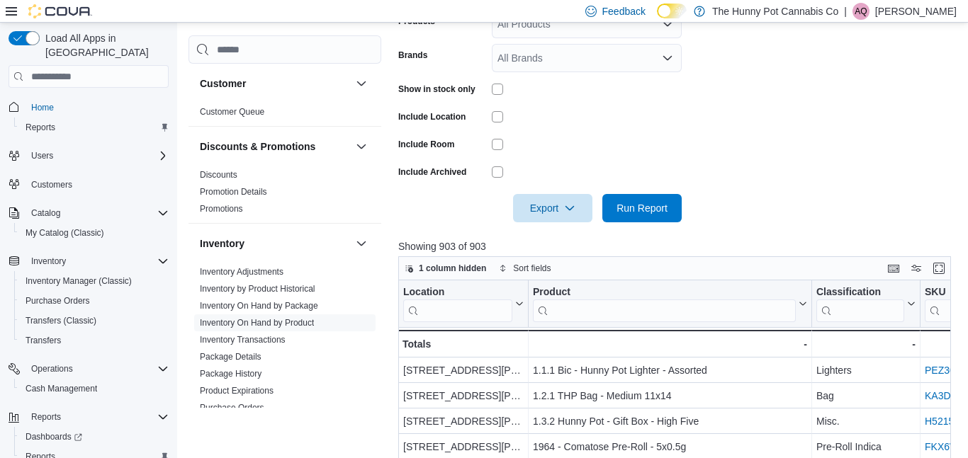
scroll to position [184, 0]
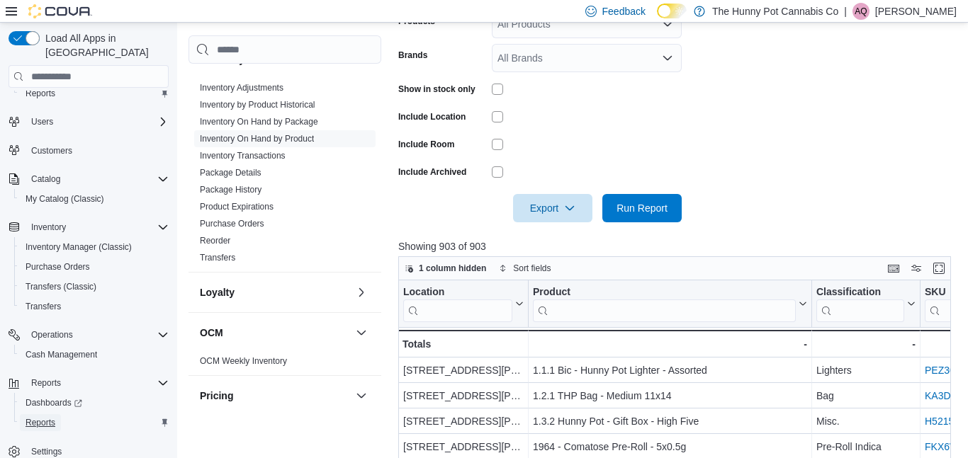
click at [53, 416] on span "Reports" at bounding box center [41, 422] width 30 height 17
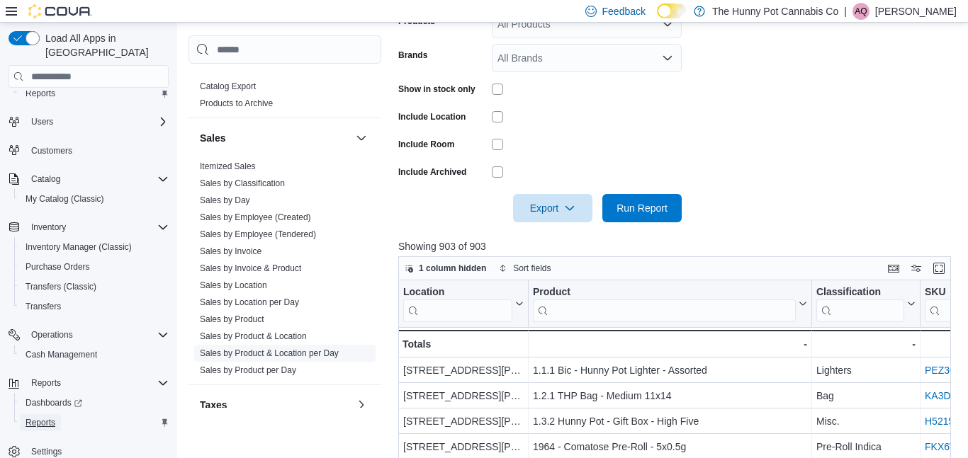
scroll to position [618, 0]
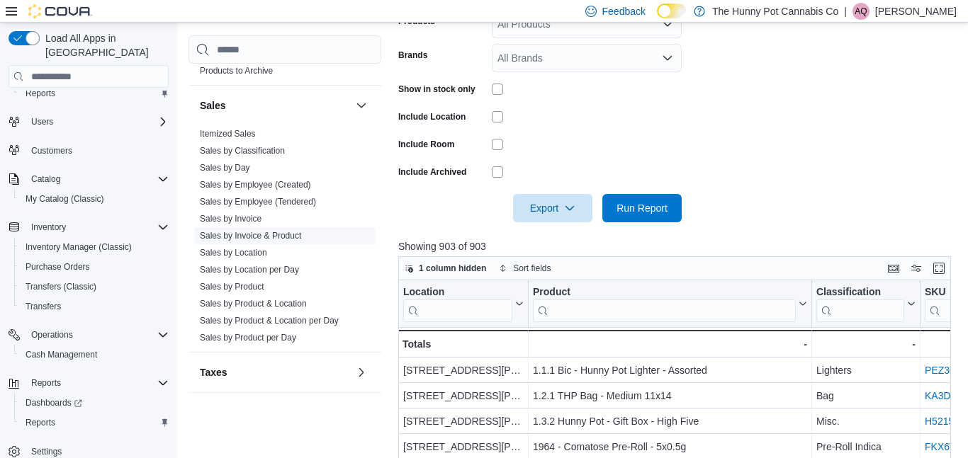
click at [289, 240] on link "Sales by Invoice & Product" at bounding box center [250, 236] width 101 height 10
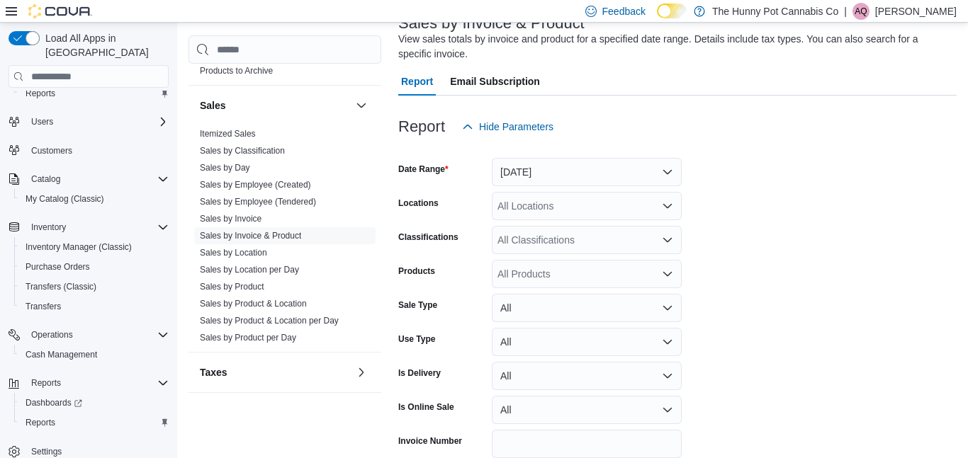
scroll to position [47, 0]
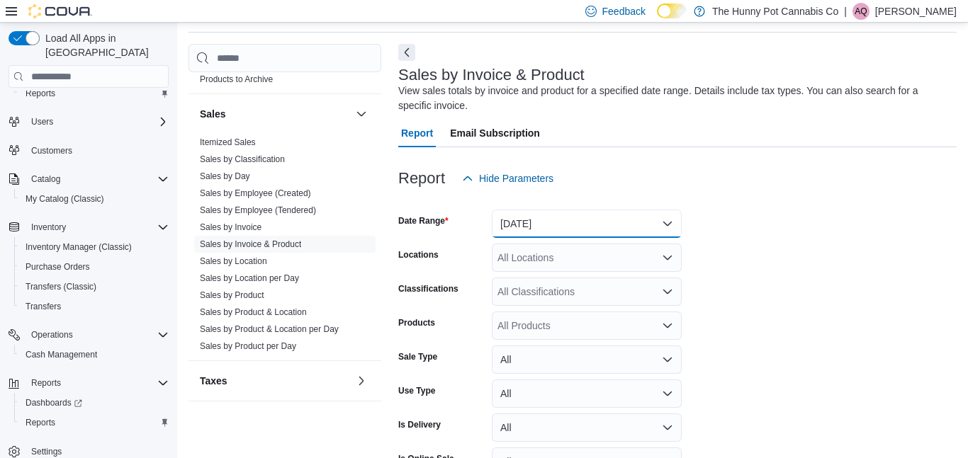
click at [553, 221] on button "[DATE]" at bounding box center [587, 224] width 190 height 28
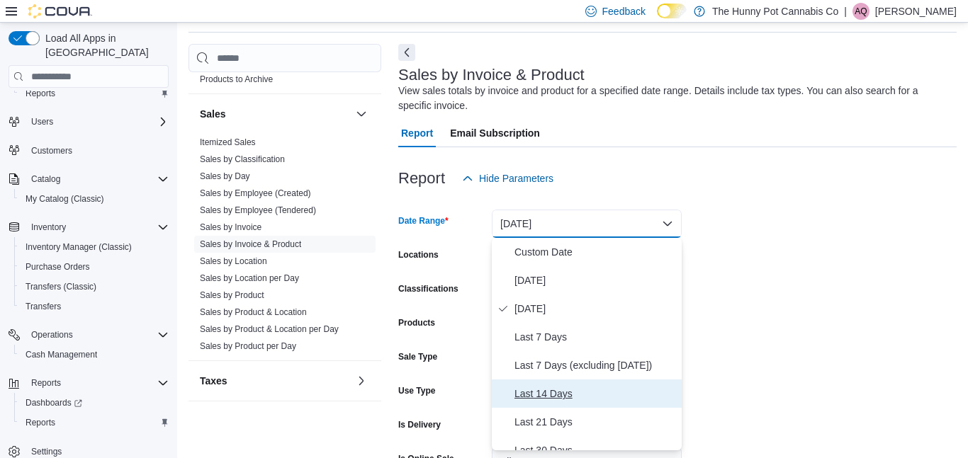
click at [550, 397] on span "Last 14 Days" at bounding box center [595, 393] width 162 height 17
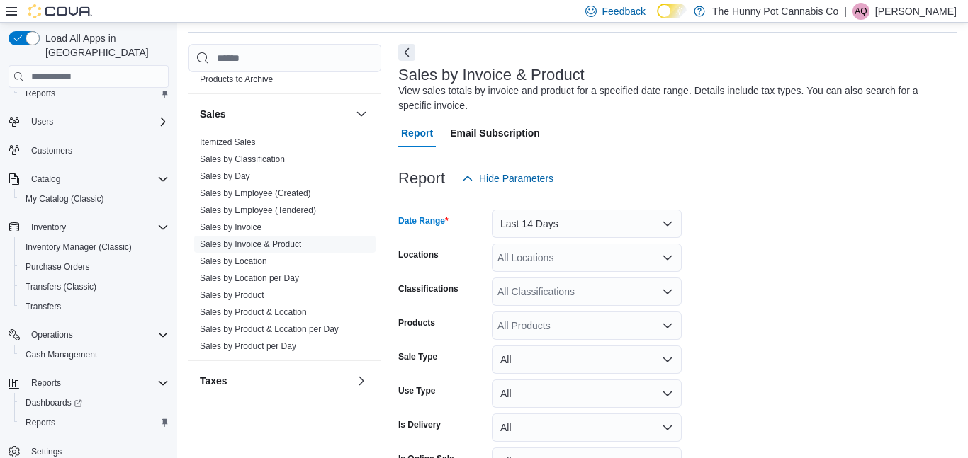
click at [598, 256] on div "All Locations" at bounding box center [587, 258] width 190 height 28
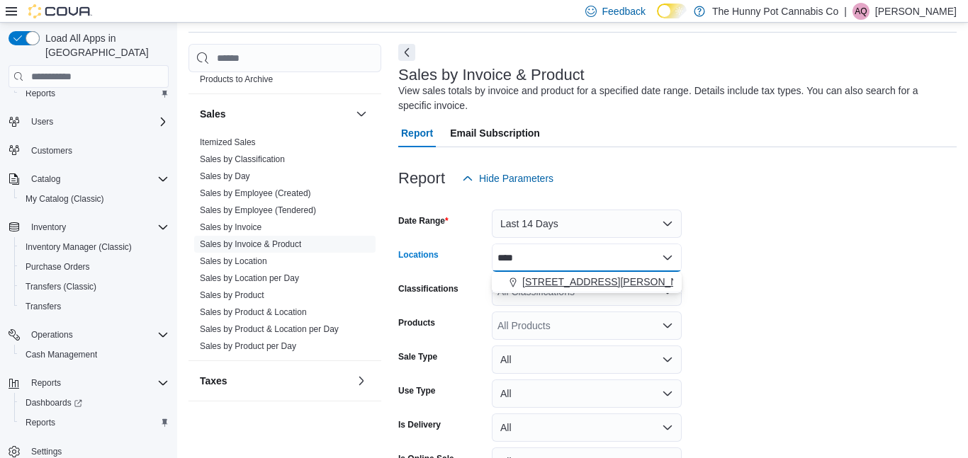
type input "****"
click at [596, 276] on span "[STREET_ADDRESS][PERSON_NAME]" at bounding box center [612, 282] width 180 height 14
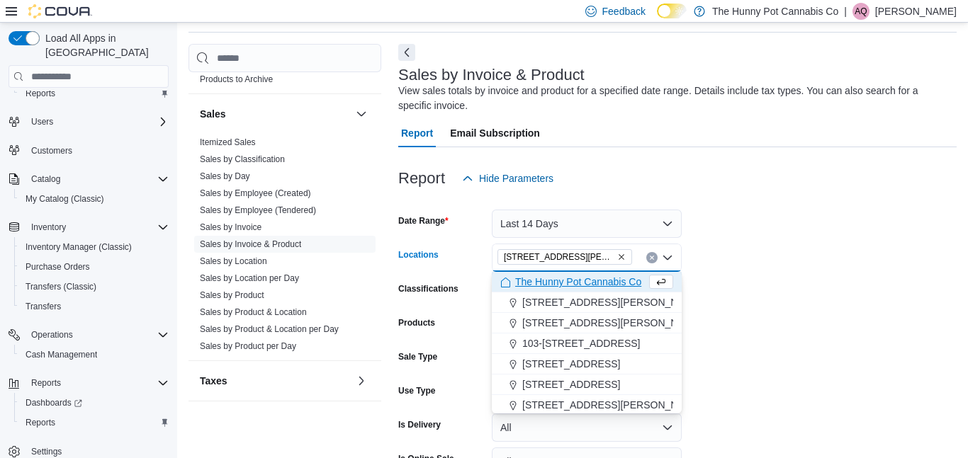
click at [604, 283] on span "The Hunny Pot Cannabis Co" at bounding box center [578, 282] width 126 height 14
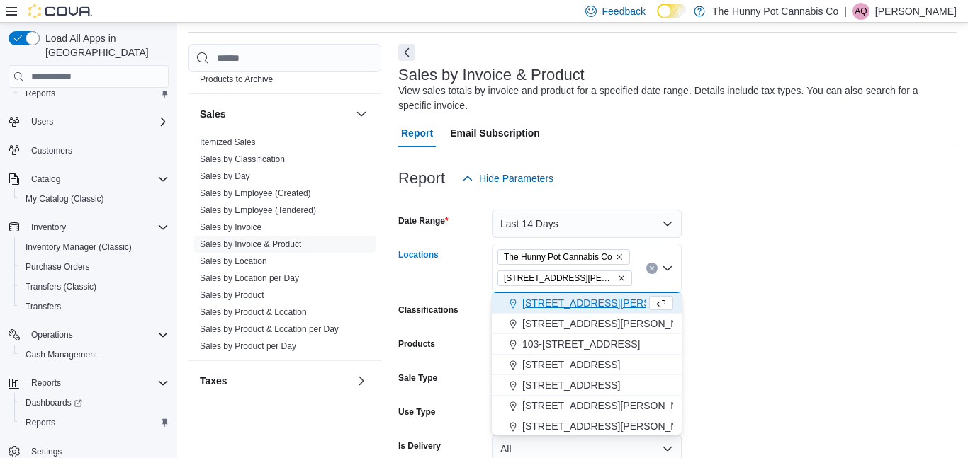
click at [623, 257] on icon "Remove The Hunny Pot Cannabis Co from selection in this group" at bounding box center [619, 257] width 9 height 9
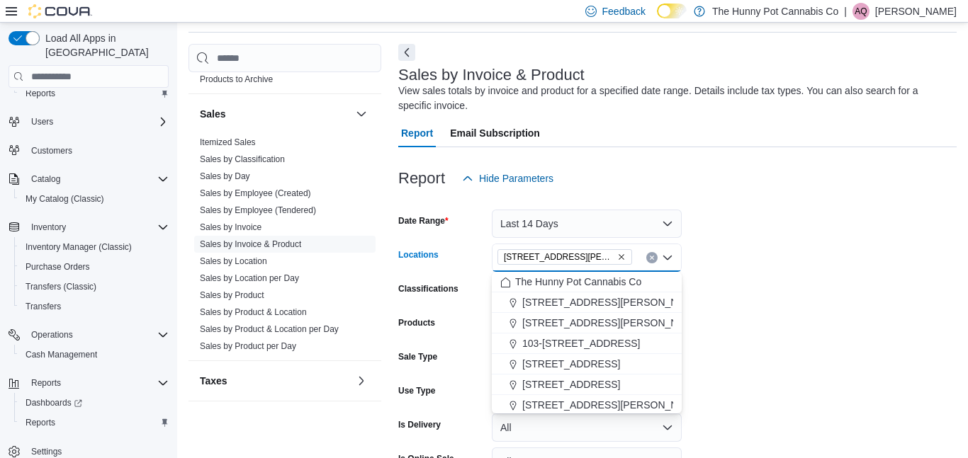
click at [769, 271] on form "Date Range Last 14 Days Locations [STREET_ADDRESS][GEOGRAPHIC_DATA][PERSON_NAME…" at bounding box center [677, 371] width 558 height 357
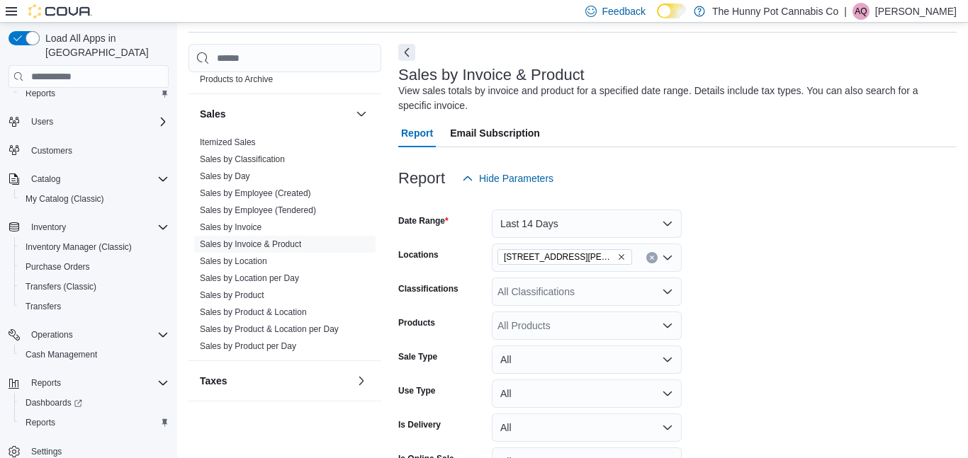
click at [635, 290] on div "All Classifications" at bounding box center [587, 292] width 190 height 28
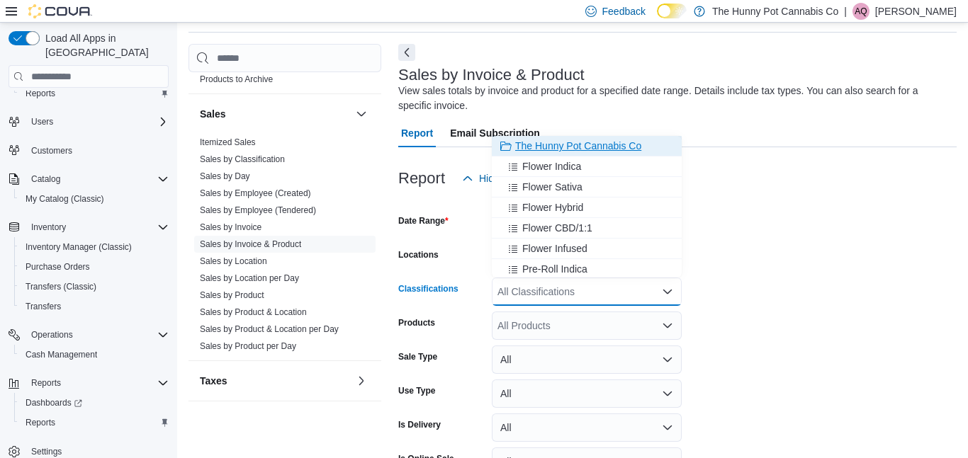
click at [604, 146] on span "The Hunny Pot Cannabis Co" at bounding box center [578, 146] width 126 height 14
click at [786, 255] on form "Date Range Last 14 Days Locations [STREET_ADDRESS][PERSON_NAME] Classifications…" at bounding box center [677, 371] width 558 height 357
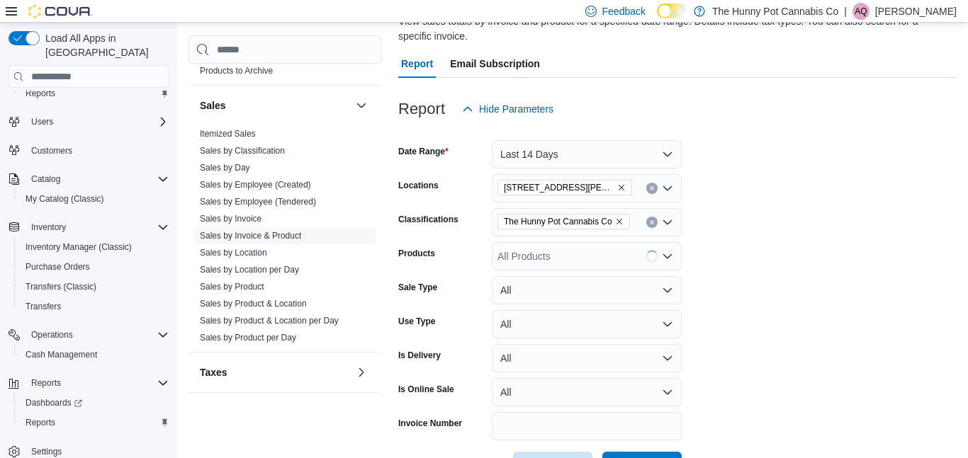
scroll to position [167, 0]
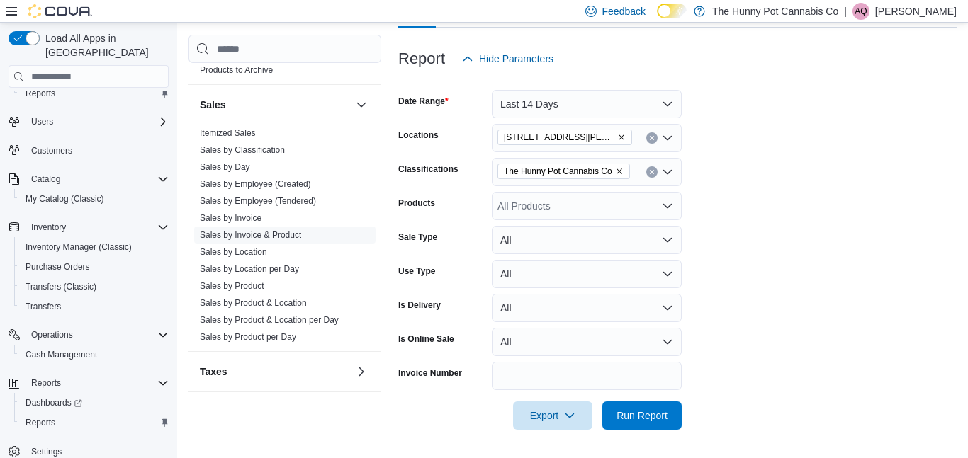
click at [625, 210] on div "All Products" at bounding box center [587, 206] width 190 height 28
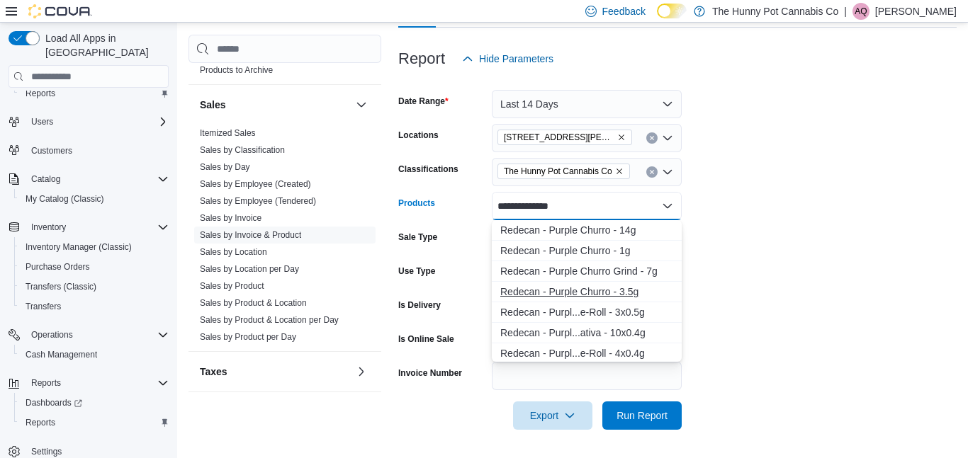
scroll to position [52, 0]
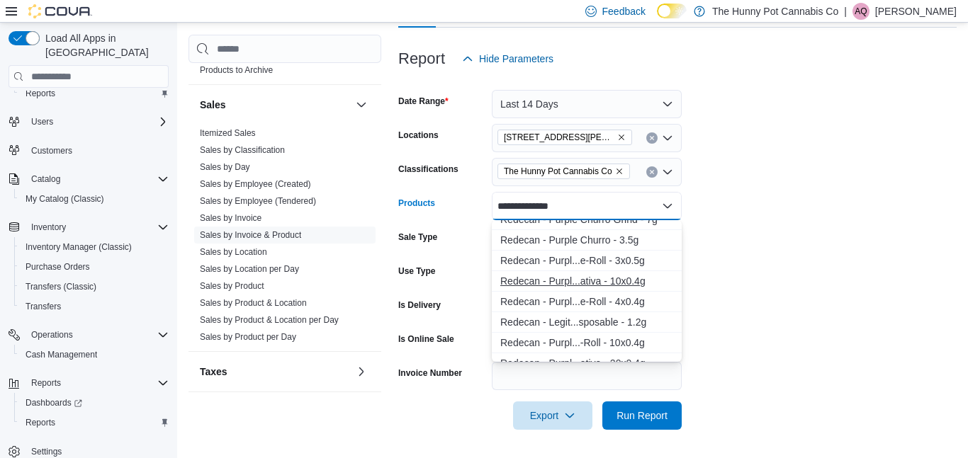
type input "**********"
click at [618, 281] on div "Redecan - Purpl...ativa - 10x0.4g" at bounding box center [586, 281] width 173 height 14
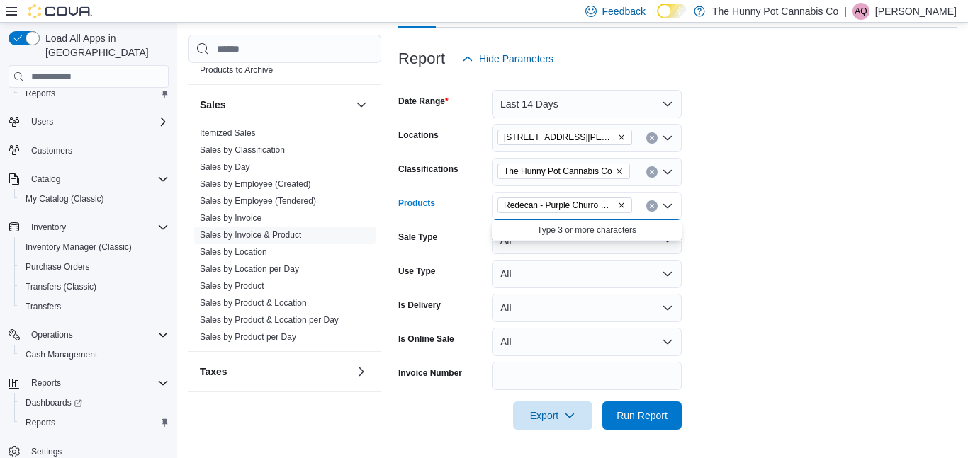
scroll to position [0, 0]
click at [788, 285] on form "Date Range Last 14 Days Locations [STREET_ADDRESS][PERSON_NAME] Classifications…" at bounding box center [677, 251] width 558 height 357
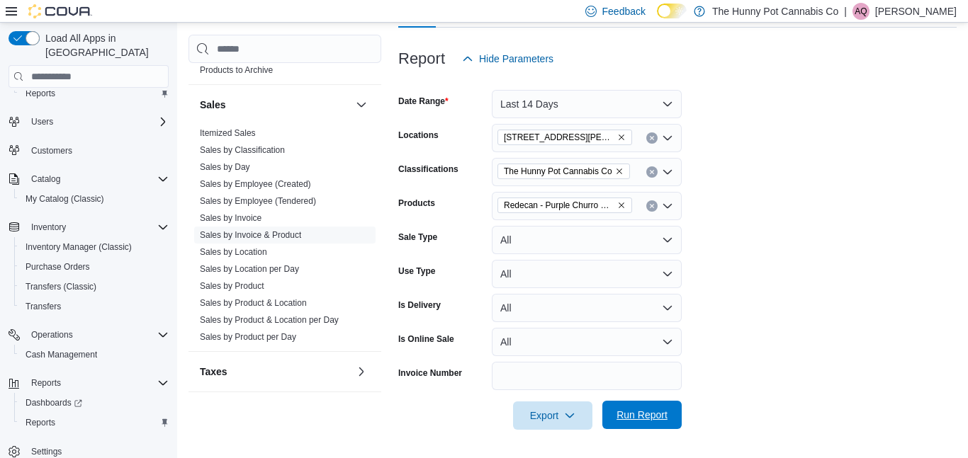
click at [660, 422] on span "Run Report" at bounding box center [641, 415] width 51 height 14
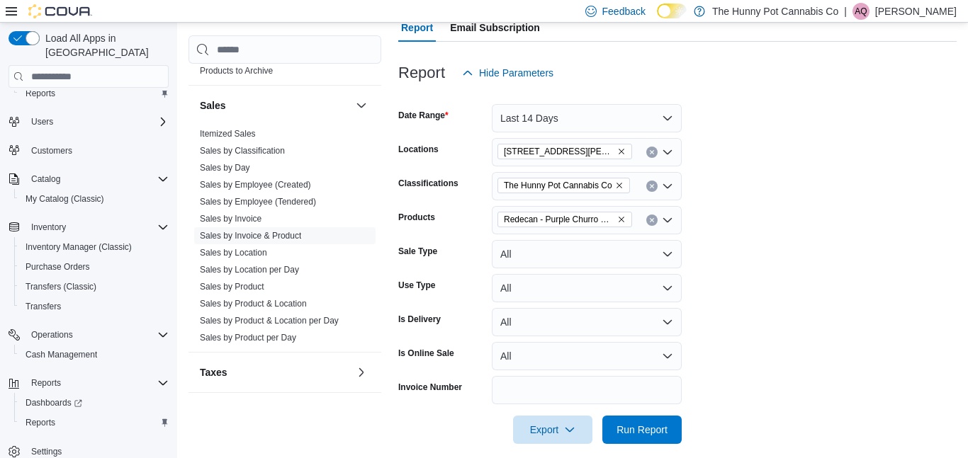
scroll to position [152, 0]
click at [655, 226] on div "Redecan - Purple Churro Redees Pre-Roll - Sativa - 10x0.4g" at bounding box center [587, 221] width 190 height 28
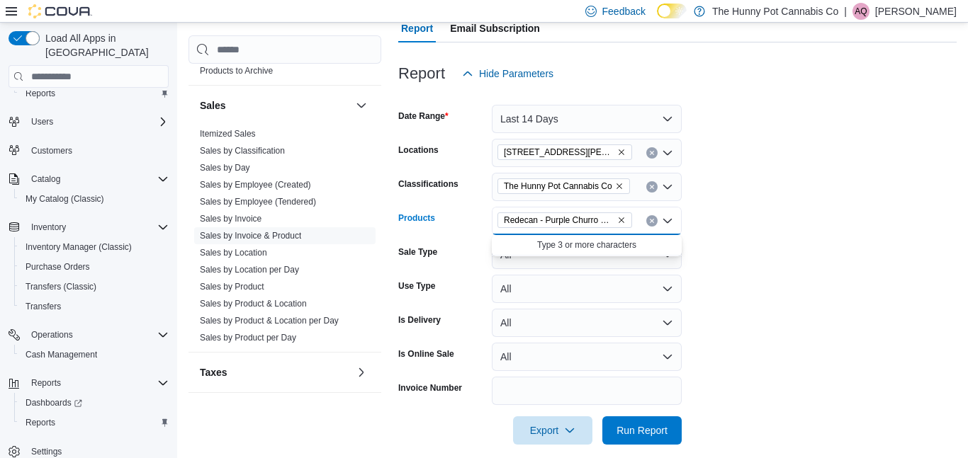
click at [650, 224] on button "Clear input" at bounding box center [651, 220] width 11 height 11
click at [607, 221] on div "All Products Combo box. Selected. Combo box input. All Products. Type some text…" at bounding box center [587, 221] width 190 height 28
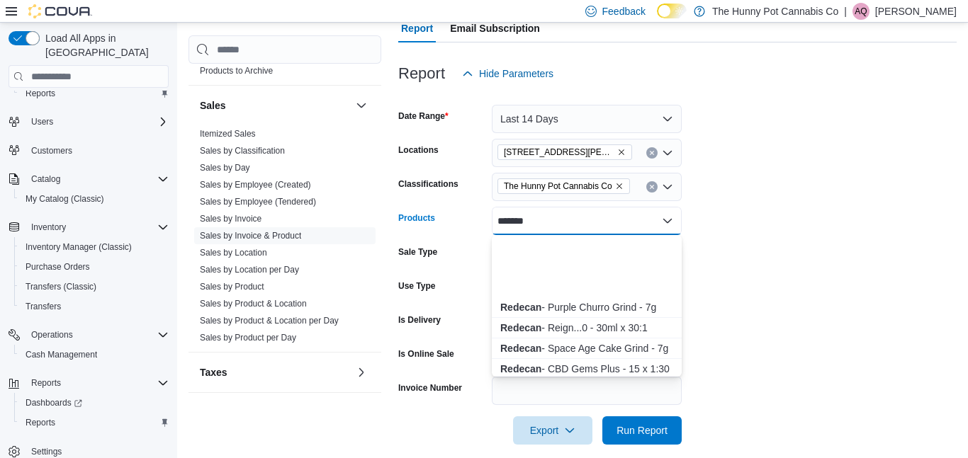
scroll to position [506, 0]
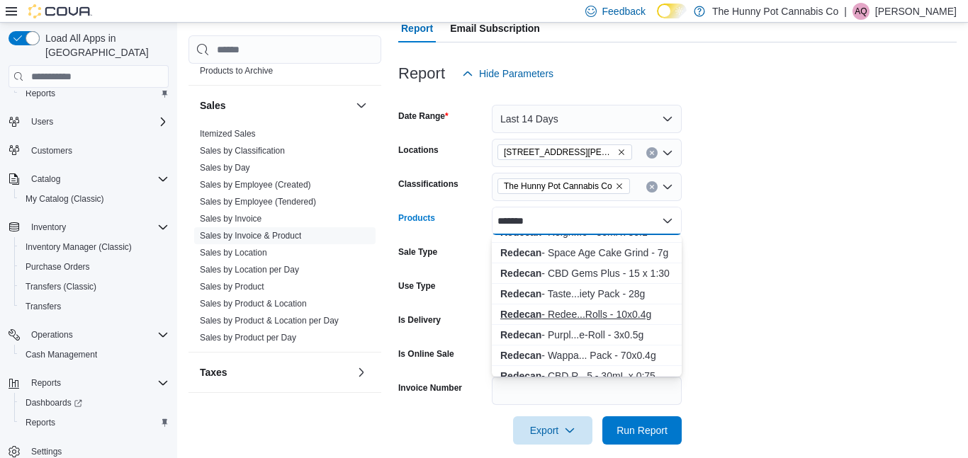
type input "*******"
click at [623, 311] on div "Redecan - Redee...Rolls - 10x0.4g" at bounding box center [586, 314] width 173 height 14
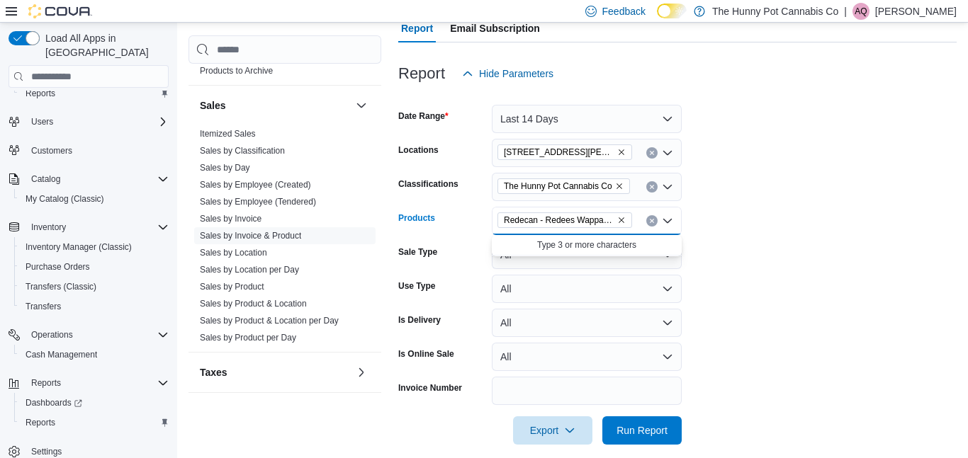
scroll to position [0, 0]
click at [652, 224] on icon "Clear input" at bounding box center [652, 221] width 6 height 6
click at [584, 225] on div "All Products Combo box. Selected. Combo box input. All Products. Type some text…" at bounding box center [587, 221] width 190 height 28
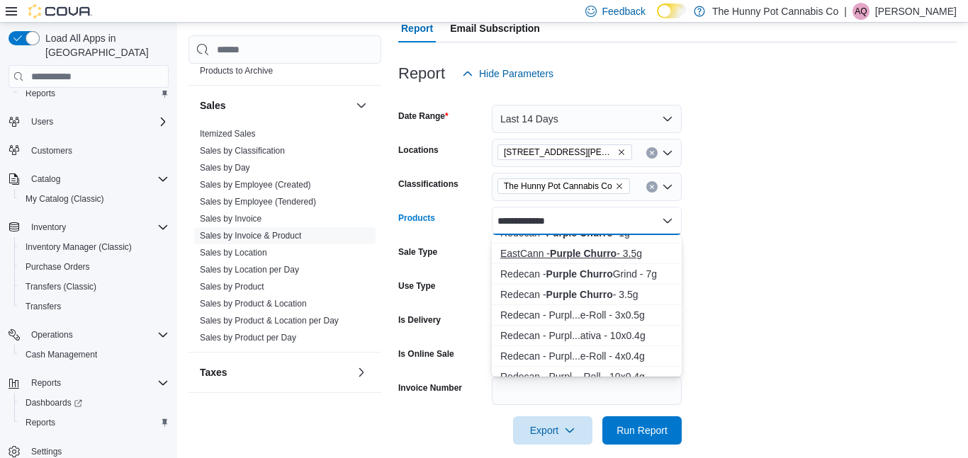
scroll to position [38, 0]
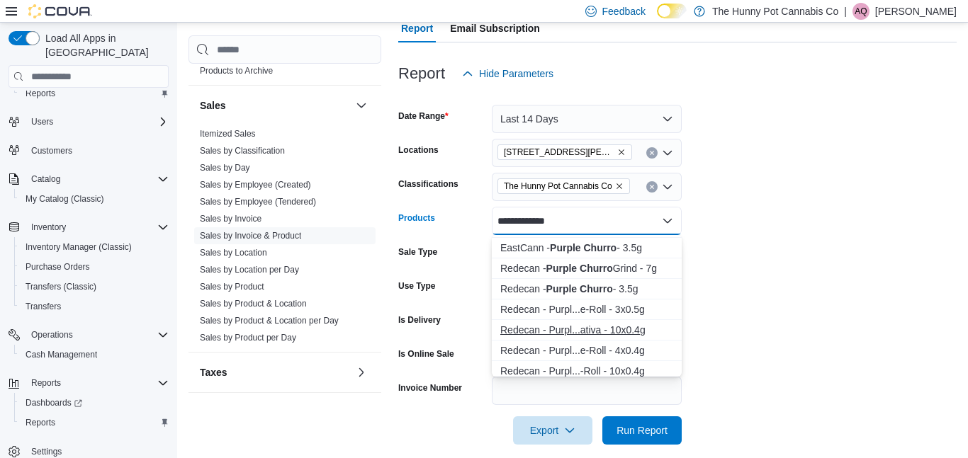
type input "**********"
click at [575, 327] on div "Redecan - Purpl...ativa - 10x0.4g" at bounding box center [586, 330] width 173 height 14
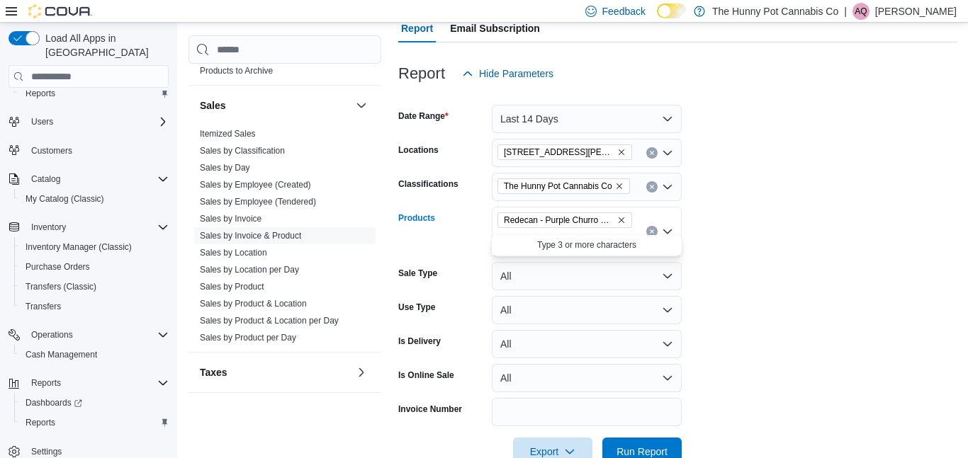
scroll to position [0, 0]
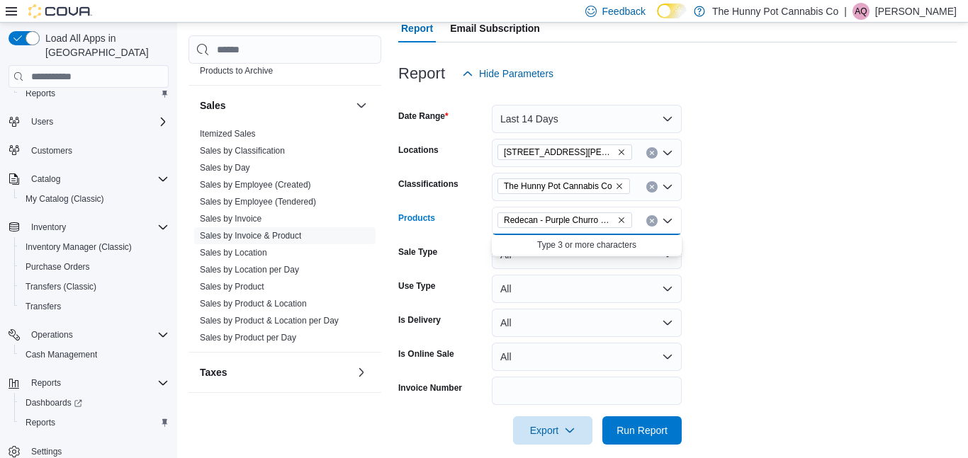
click at [738, 357] on form "Date Range Last 14 Days Locations [STREET_ADDRESS][PERSON_NAME] Classifications…" at bounding box center [677, 266] width 558 height 357
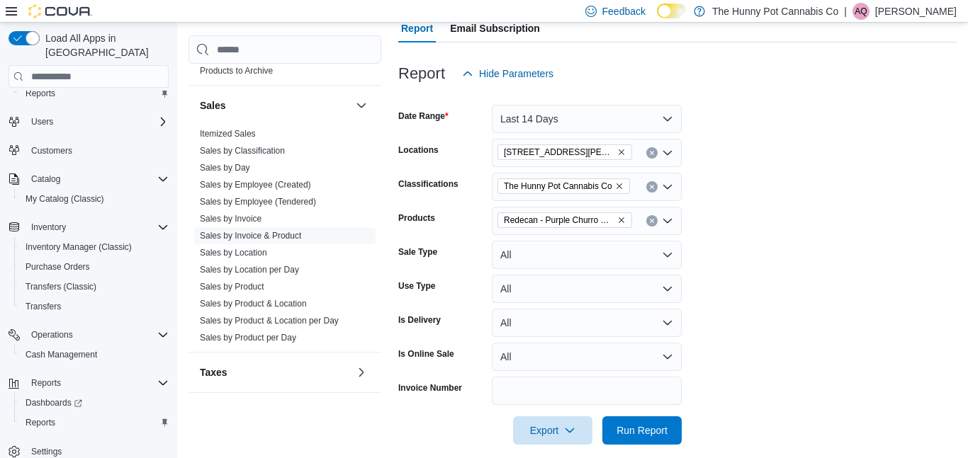
click at [655, 185] on button "Clear input" at bounding box center [651, 186] width 11 height 11
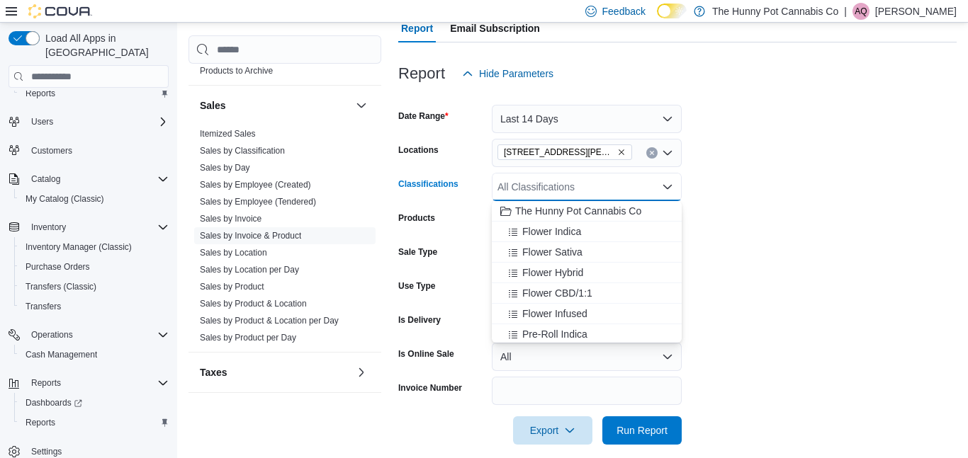
click at [793, 230] on form "Date Range Last 14 Days Locations [STREET_ADDRESS][PERSON_NAME] Classifications…" at bounding box center [677, 266] width 558 height 357
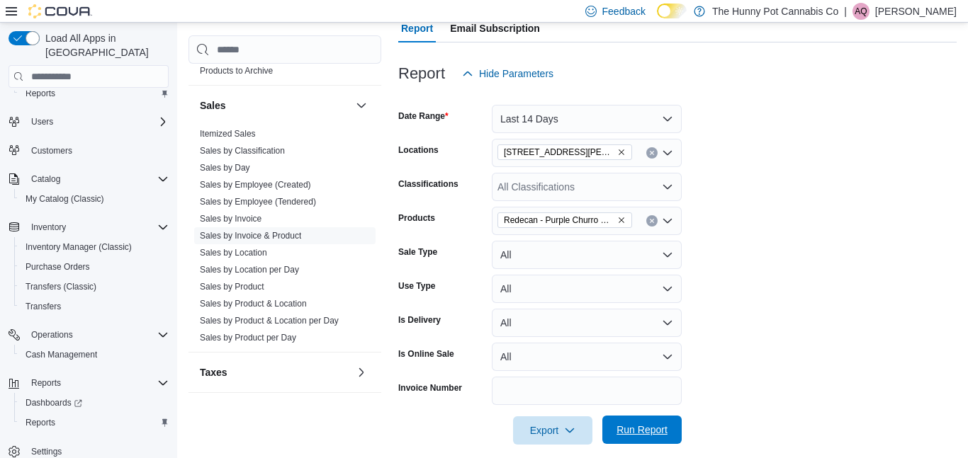
click at [659, 434] on span "Run Report" at bounding box center [641, 430] width 51 height 14
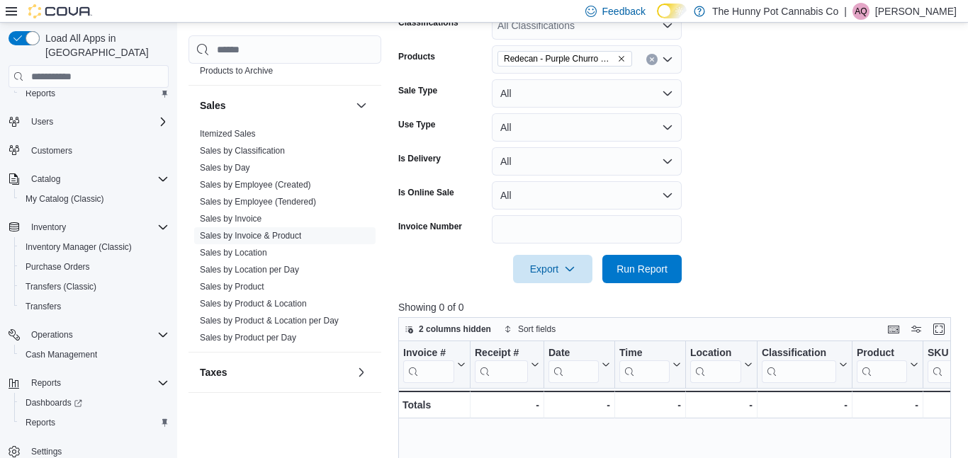
scroll to position [303, 0]
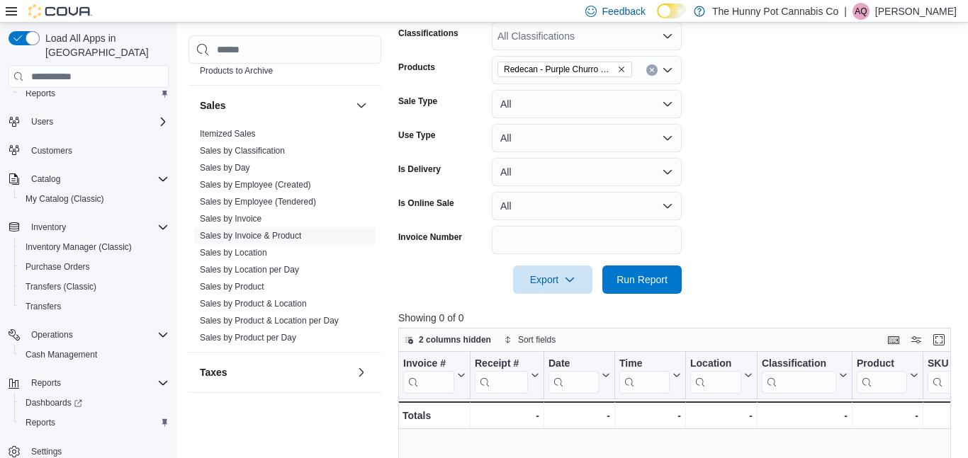
click at [733, 336] on div "2 columns hidden Sort fields" at bounding box center [674, 340] width 553 height 24
click at [630, 269] on span "Run Report" at bounding box center [642, 279] width 62 height 28
click at [582, 67] on span "Redecan - Purple Churro Redees Pre-Roll - Sativa - 10x0.4g" at bounding box center [559, 69] width 111 height 14
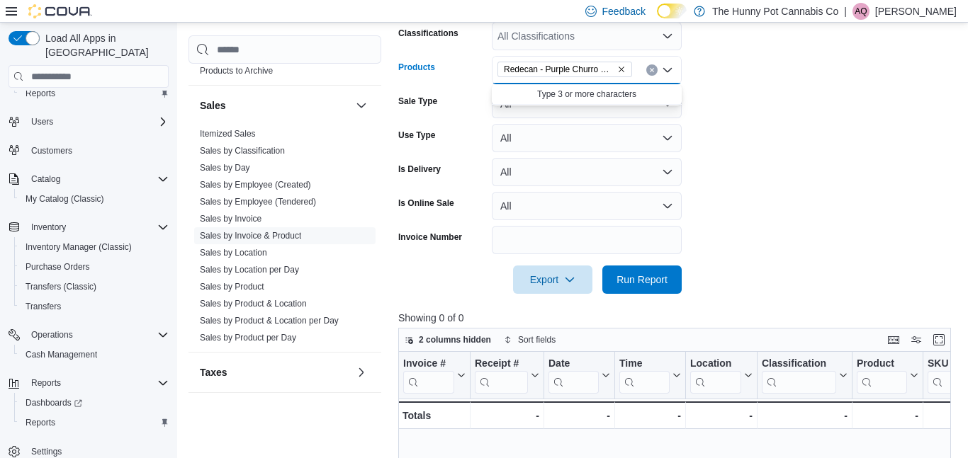
click at [623, 65] on icon "Remove Redecan - Purple Churro Redees Pre-Roll - Sativa - 10x0.4g from selectio…" at bounding box center [621, 69] width 9 height 9
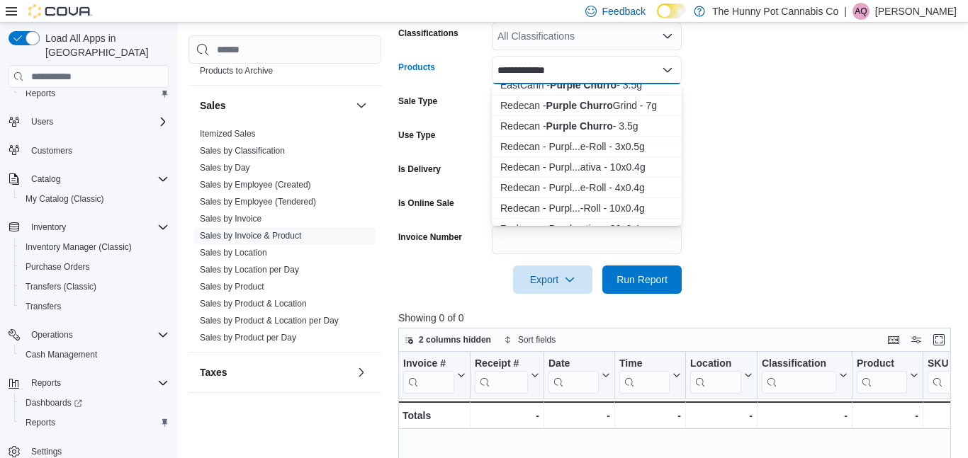
scroll to position [58, 0]
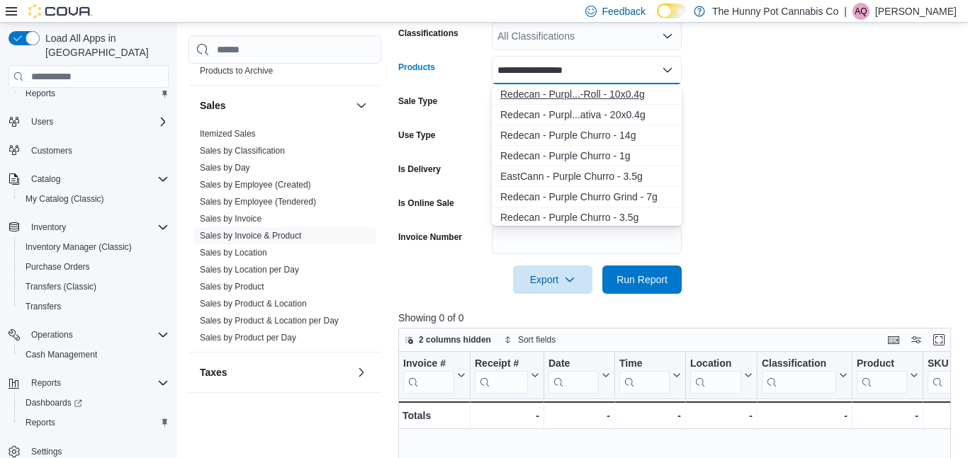
type input "**********"
click at [601, 91] on div "Redecan - Purpl...-Roll - 10x0.4g" at bounding box center [586, 94] width 173 height 14
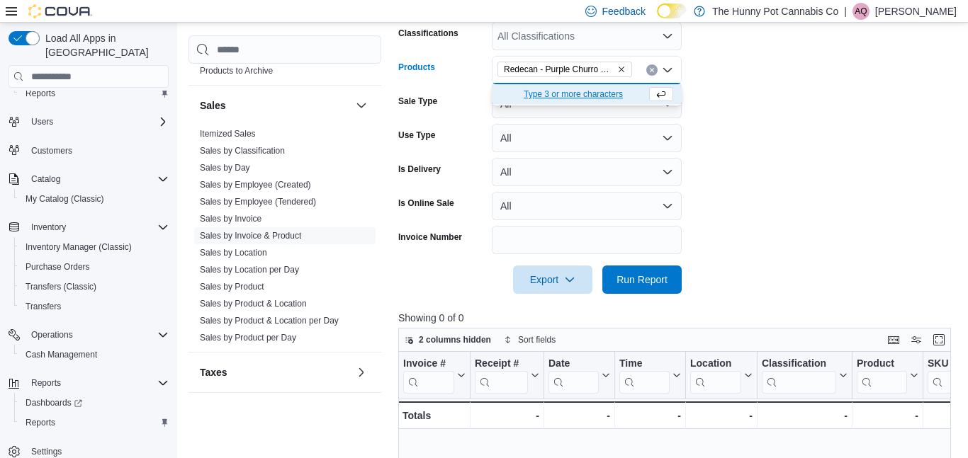
click at [768, 133] on form "Date Range Last 14 Days Locations [STREET_ADDRESS][PERSON_NAME] Classifications…" at bounding box center [677, 115] width 558 height 357
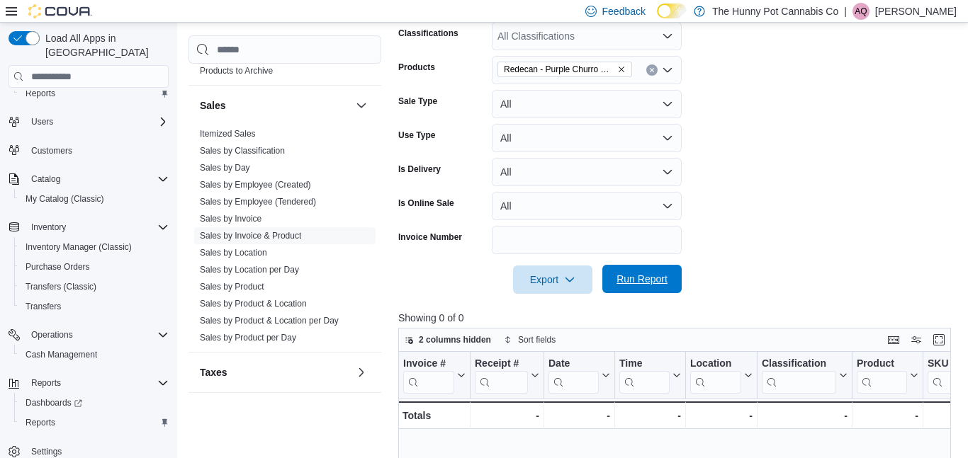
click at [648, 288] on span "Run Report" at bounding box center [642, 279] width 62 height 28
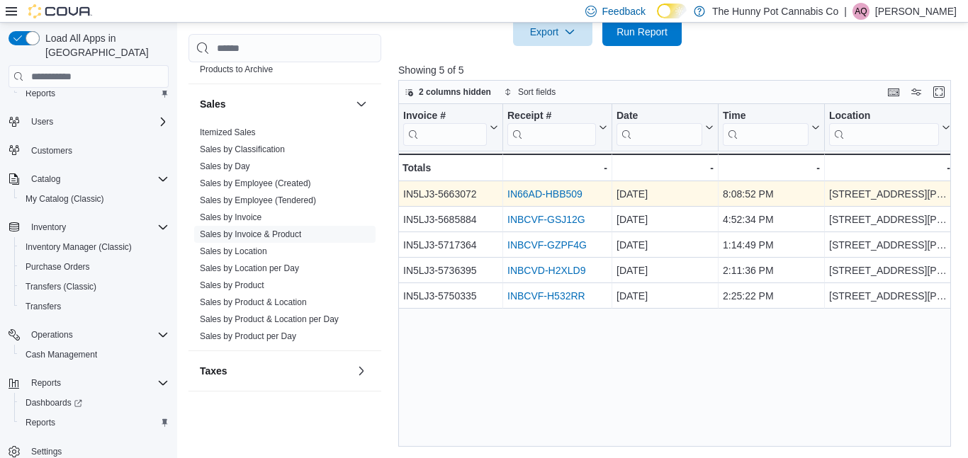
click at [575, 198] on link "IN66AD-HBB509" at bounding box center [544, 194] width 75 height 11
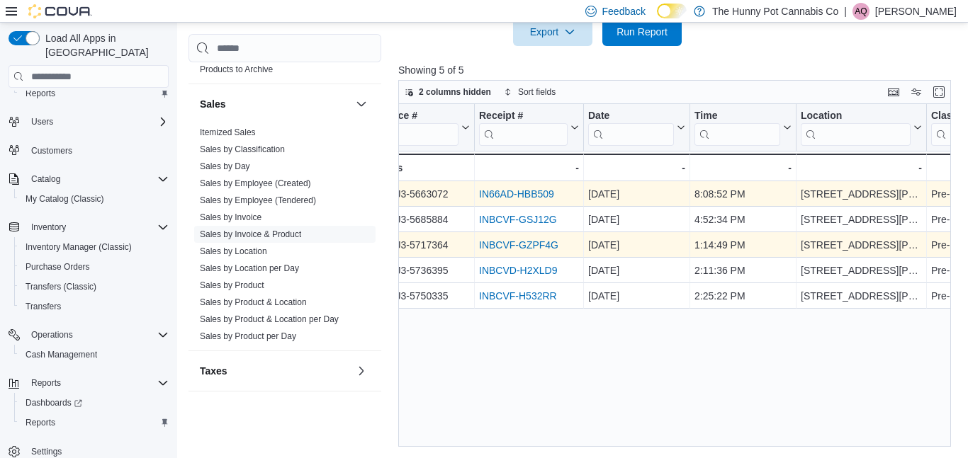
click at [550, 243] on link "INBCVF-GZPF4G" at bounding box center [518, 245] width 79 height 11
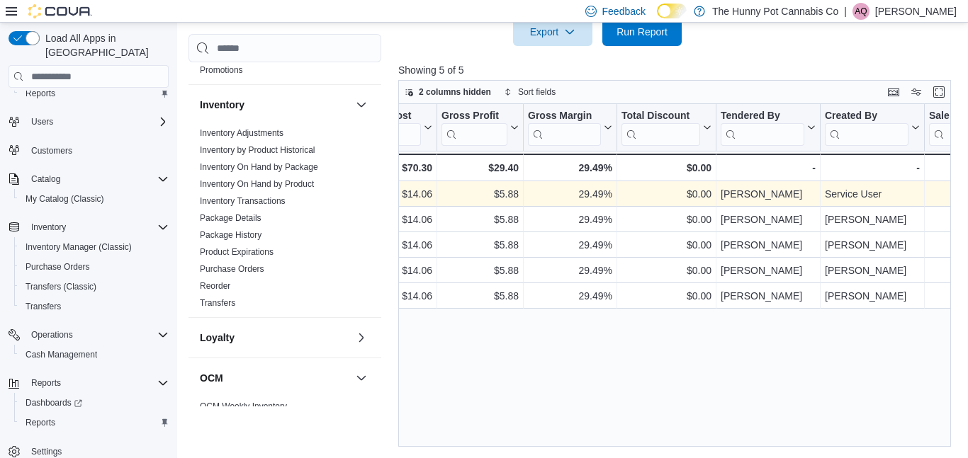
scroll to position [136, 0]
click at [287, 181] on link "Inventory On Hand by Product" at bounding box center [257, 186] width 114 height 10
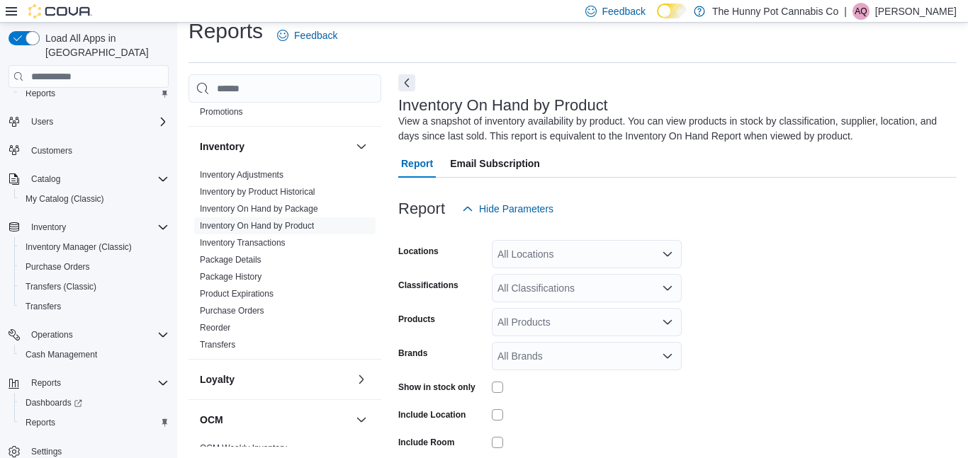
scroll to position [47, 0]
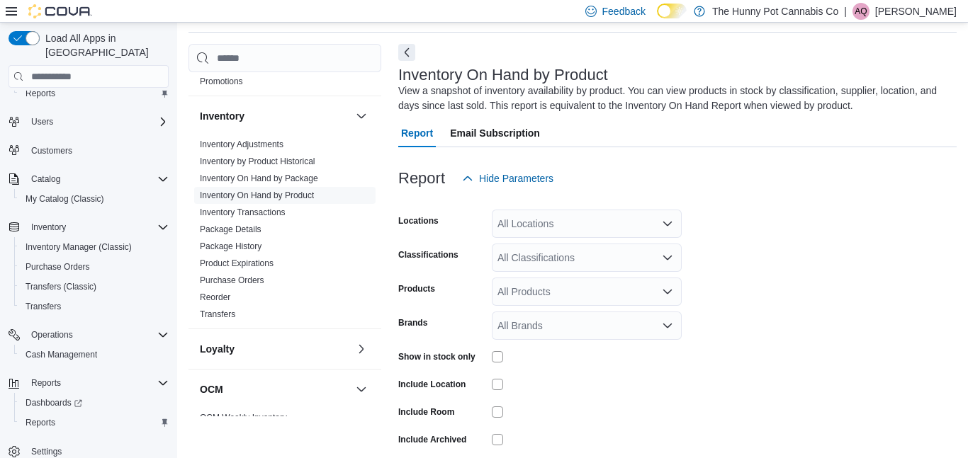
click at [559, 223] on div "All Locations" at bounding box center [587, 224] width 190 height 28
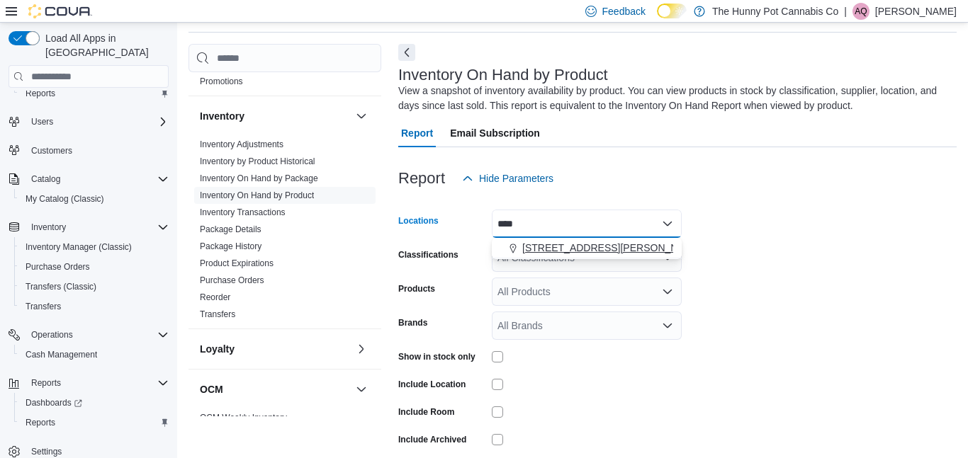
type input "****"
click at [579, 242] on span "[STREET_ADDRESS][PERSON_NAME]" at bounding box center [612, 248] width 180 height 14
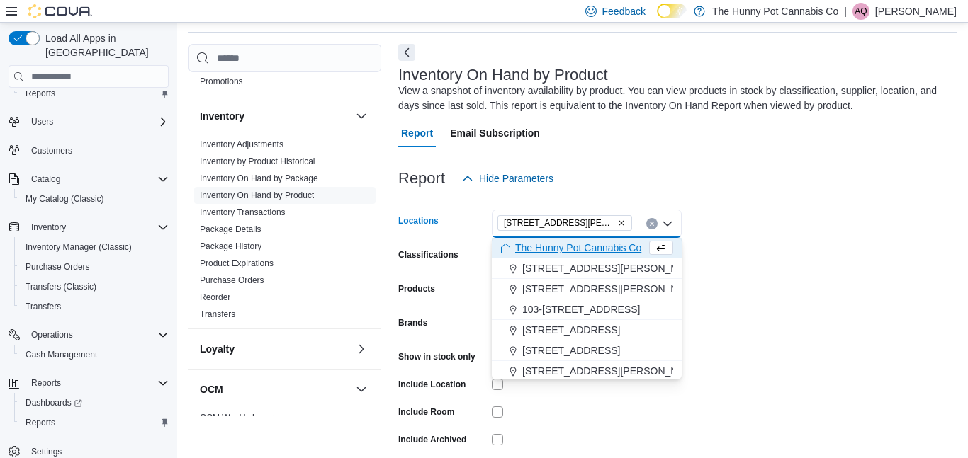
click at [754, 149] on div at bounding box center [677, 155] width 558 height 17
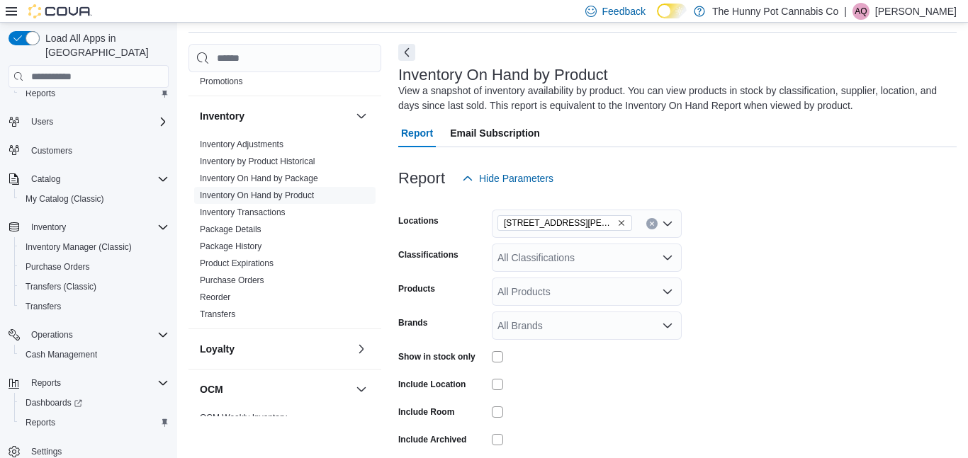
scroll to position [108, 0]
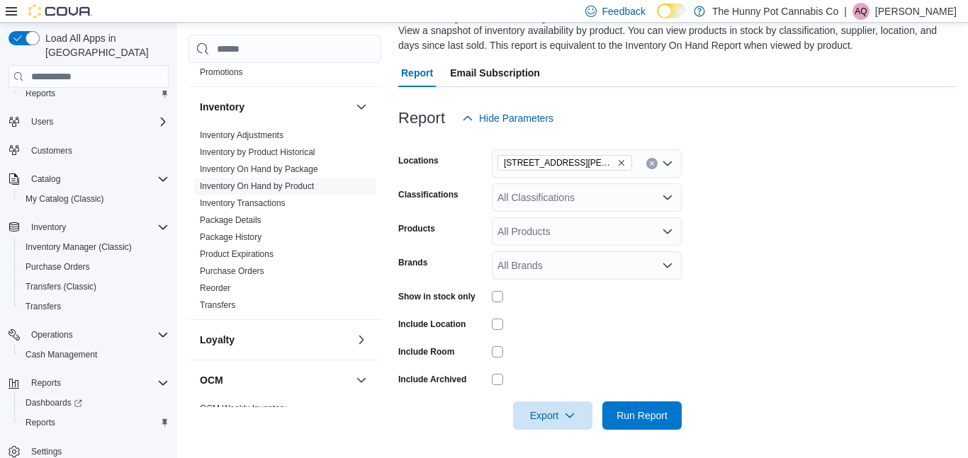
click at [579, 230] on div "All Products" at bounding box center [587, 231] width 190 height 28
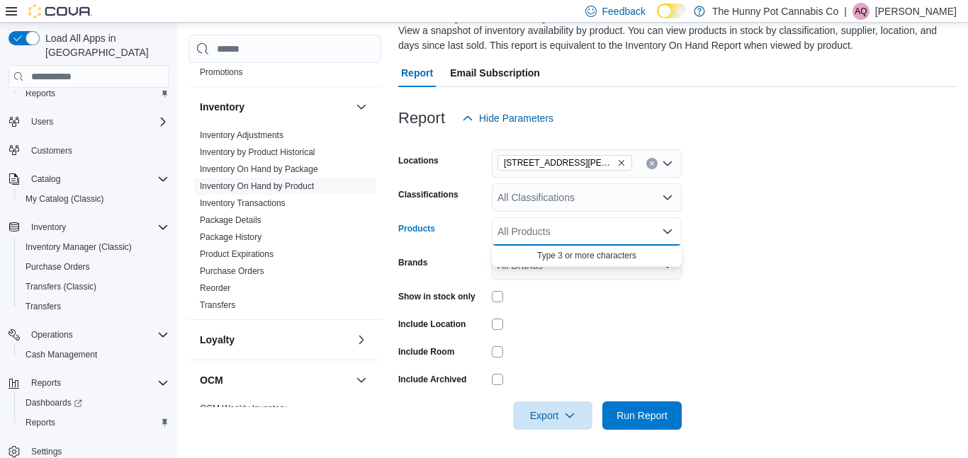
click at [786, 250] on form "Locations [STREET_ADDRESS][PERSON_NAME] Classifications All Classifications Pro…" at bounding box center [677, 281] width 558 height 298
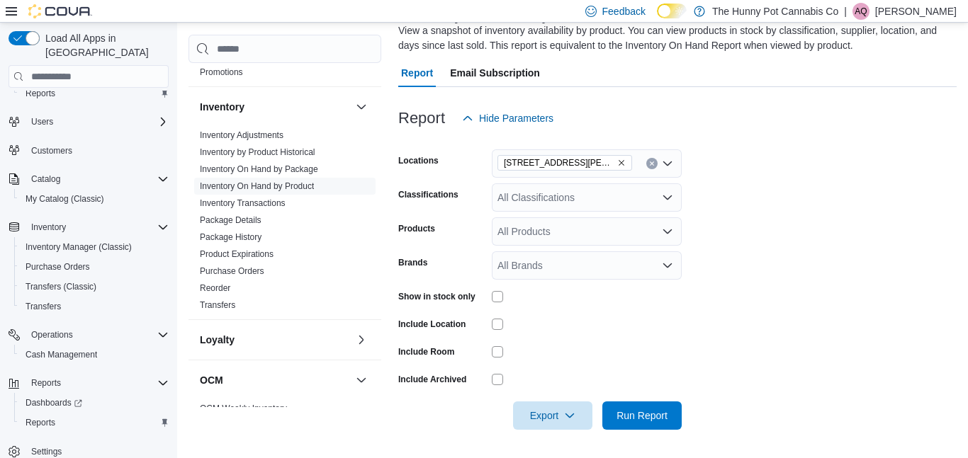
click at [718, 227] on form "Locations [STREET_ADDRESS][PERSON_NAME] Classifications All Classifications Pro…" at bounding box center [677, 281] width 558 height 298
click at [582, 192] on div "All Classifications" at bounding box center [587, 197] width 190 height 28
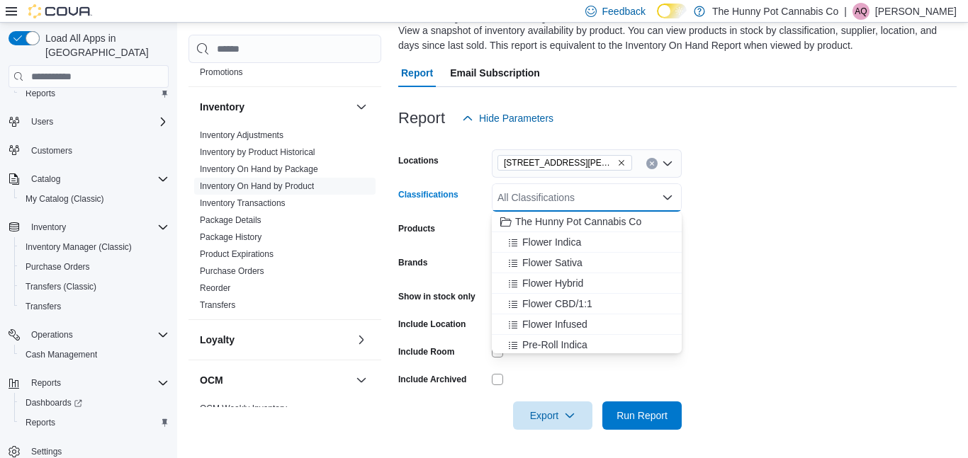
click at [582, 192] on div "All Classifications Combo box. Selected. Combo box input. All Classifications. …" at bounding box center [587, 197] width 190 height 28
click at [772, 205] on form "Locations [STREET_ADDRESS][PERSON_NAME] Classifications All Classifications Com…" at bounding box center [677, 281] width 558 height 298
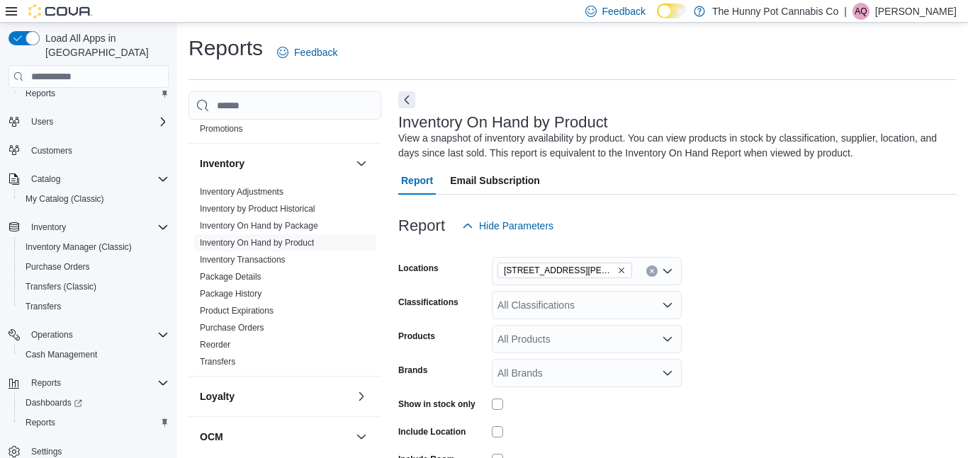
scroll to position [3, 0]
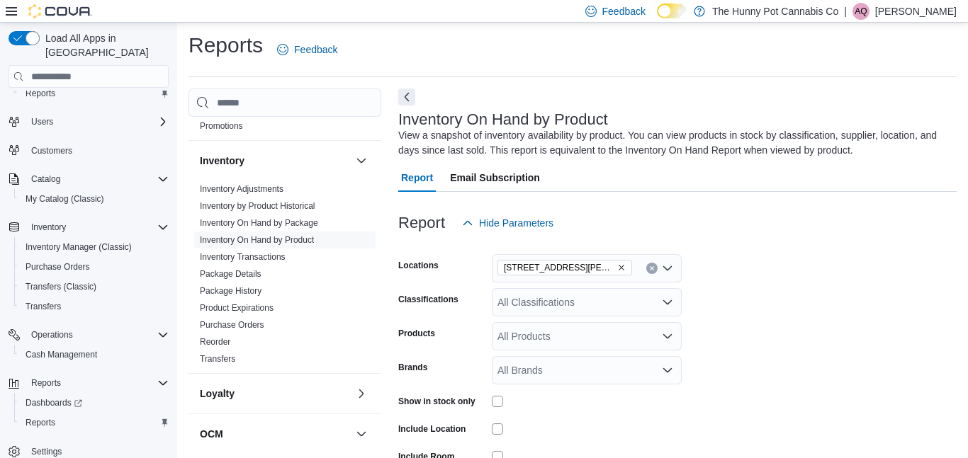
click at [770, 289] on form "Locations [STREET_ADDRESS][PERSON_NAME] Classifications All Classifications Pro…" at bounding box center [677, 386] width 558 height 298
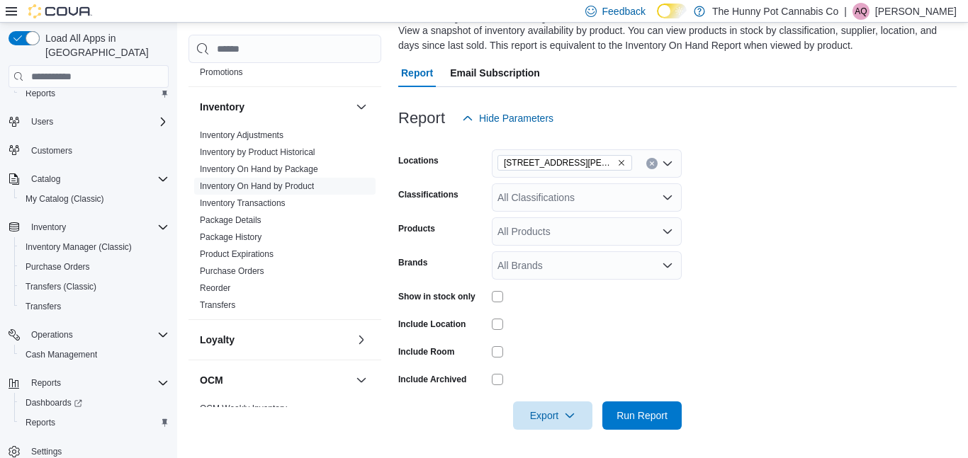
click at [576, 198] on div "All Classifications" at bounding box center [587, 197] width 190 height 28
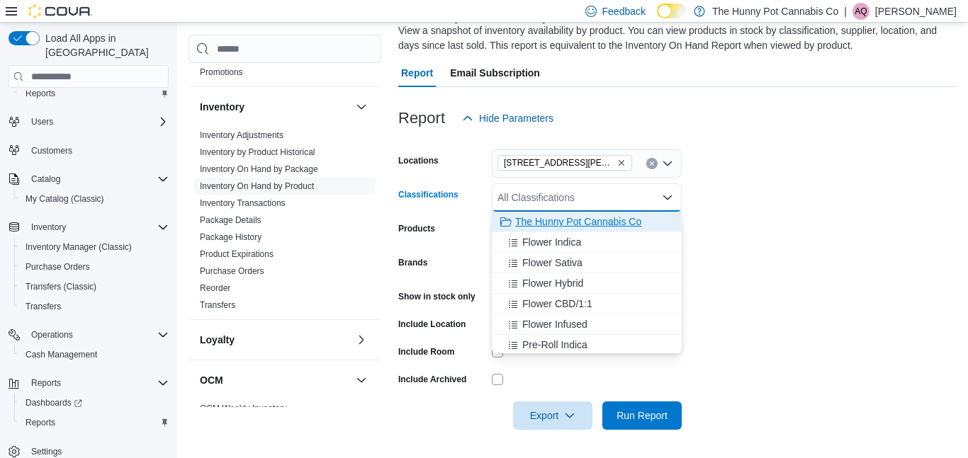
click at [574, 227] on span "The Hunny Pot Cannabis Co" at bounding box center [578, 222] width 126 height 14
click at [826, 193] on form "Locations [STREET_ADDRESS][PERSON_NAME] The Hunny Pot Cannabis Co Combo box. Se…" at bounding box center [677, 281] width 558 height 298
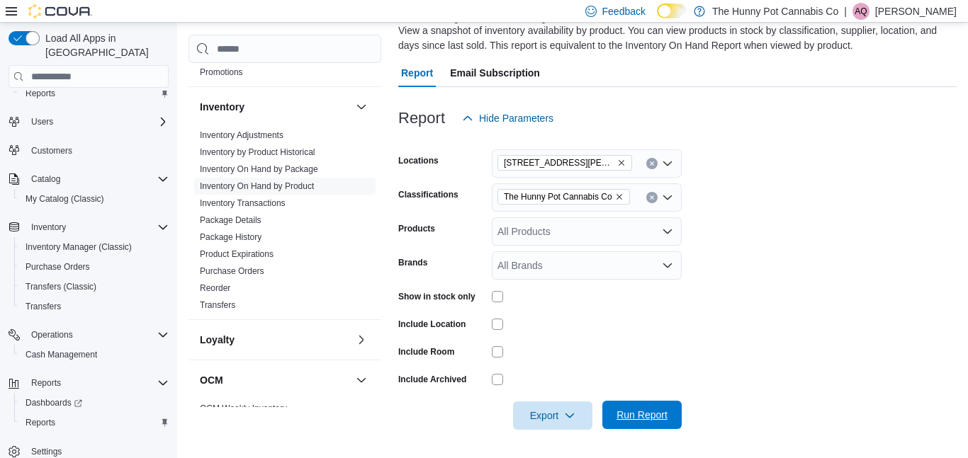
click at [642, 410] on span "Run Report" at bounding box center [641, 415] width 51 height 14
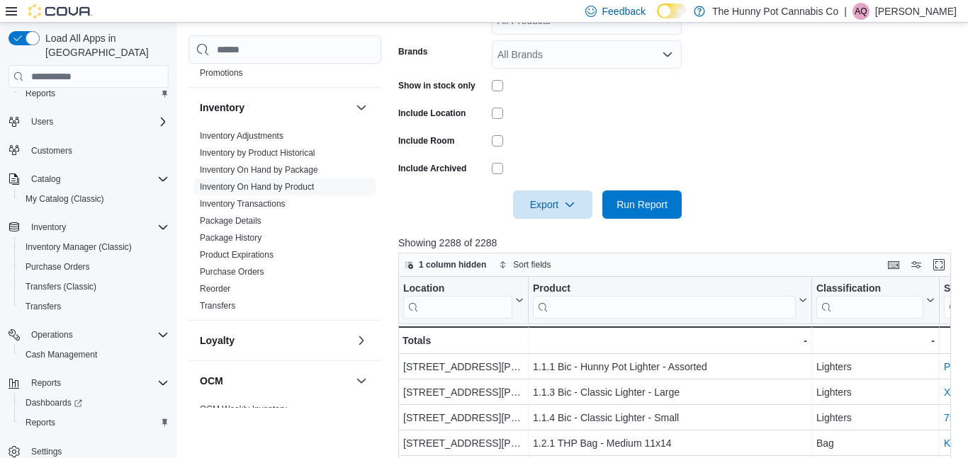
scroll to position [312, 0]
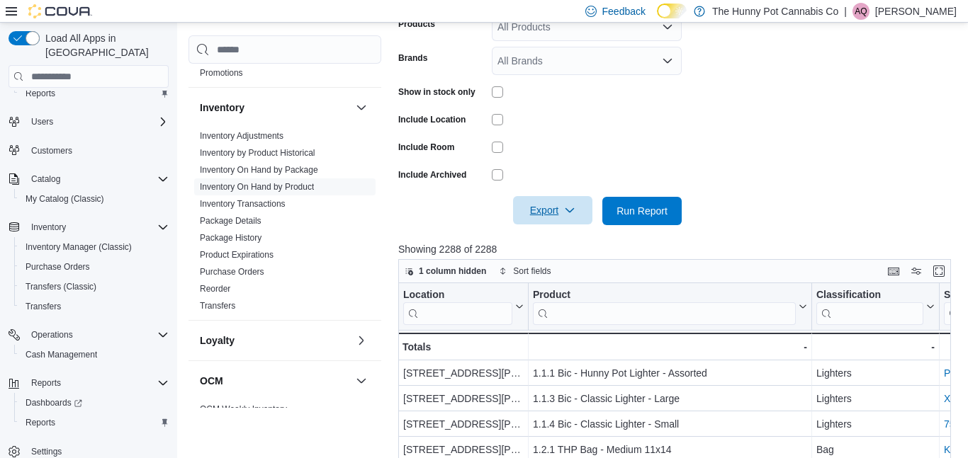
click at [557, 198] on span "Export" at bounding box center [552, 210] width 62 height 28
click at [545, 236] on span "Export to Excel" at bounding box center [555, 239] width 64 height 11
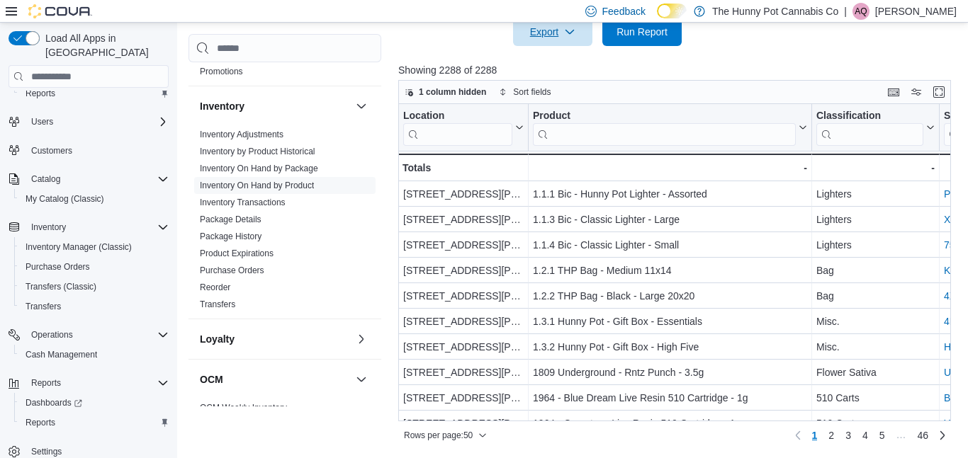
scroll to position [0, 0]
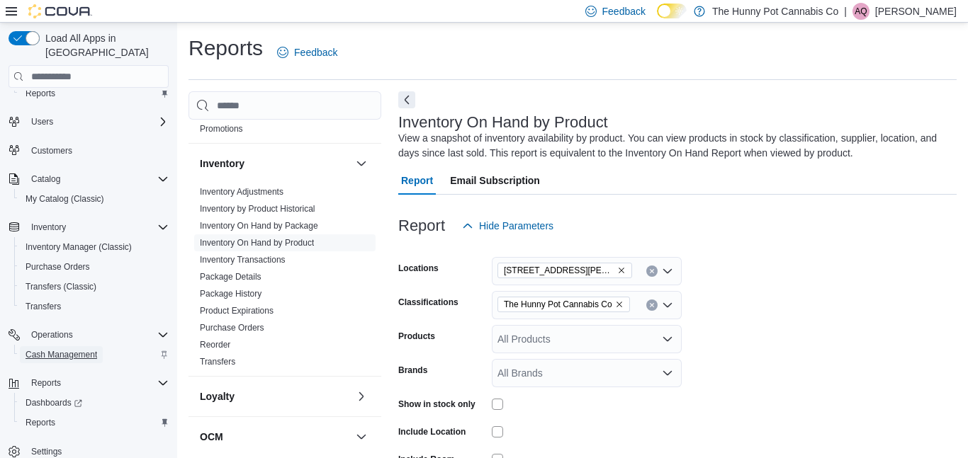
click at [69, 349] on span "Cash Management" at bounding box center [62, 354] width 72 height 11
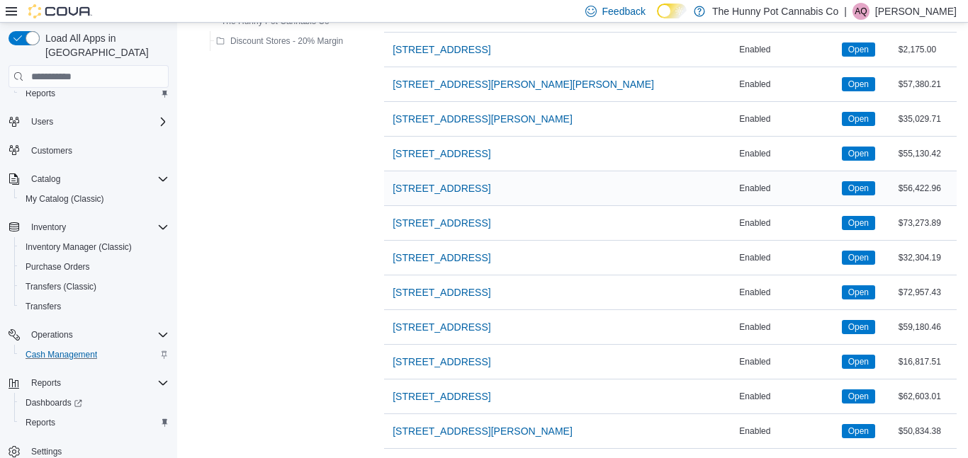
scroll to position [941, 0]
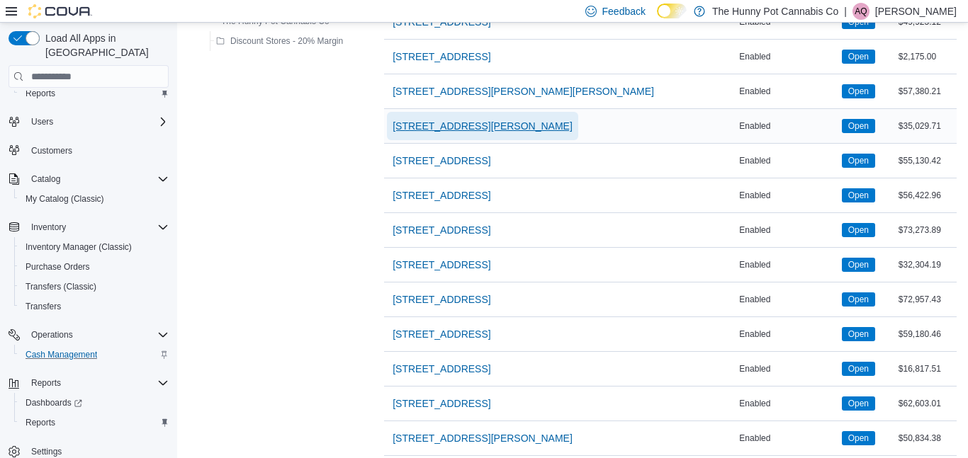
click at [482, 132] on span "[STREET_ADDRESS][PERSON_NAME]" at bounding box center [482, 126] width 180 height 14
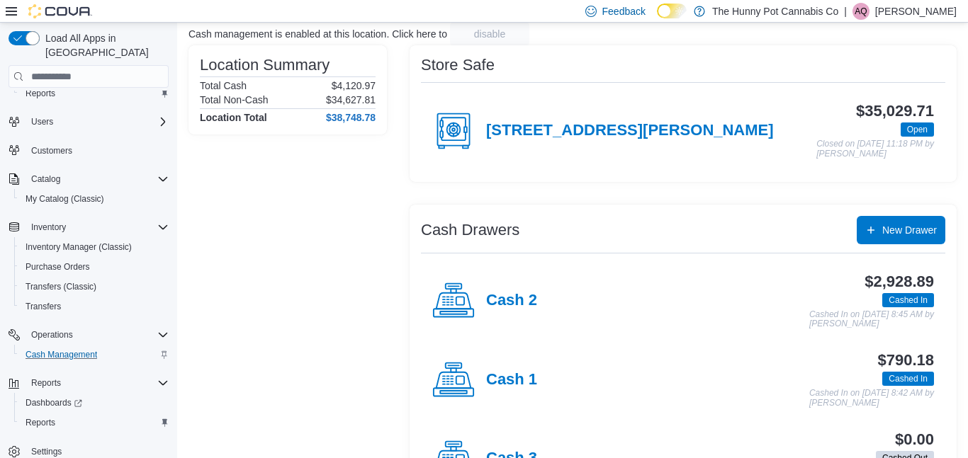
scroll to position [96, 0]
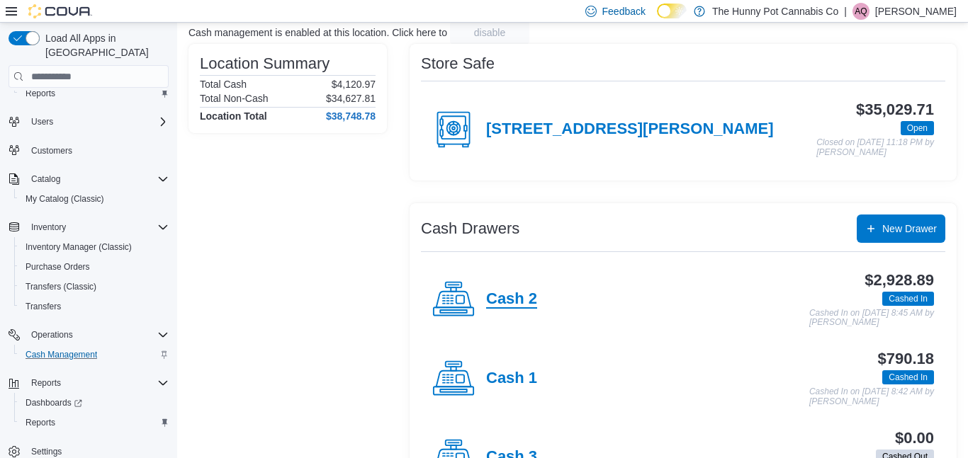
click at [531, 305] on h4 "Cash 2" at bounding box center [511, 299] width 51 height 18
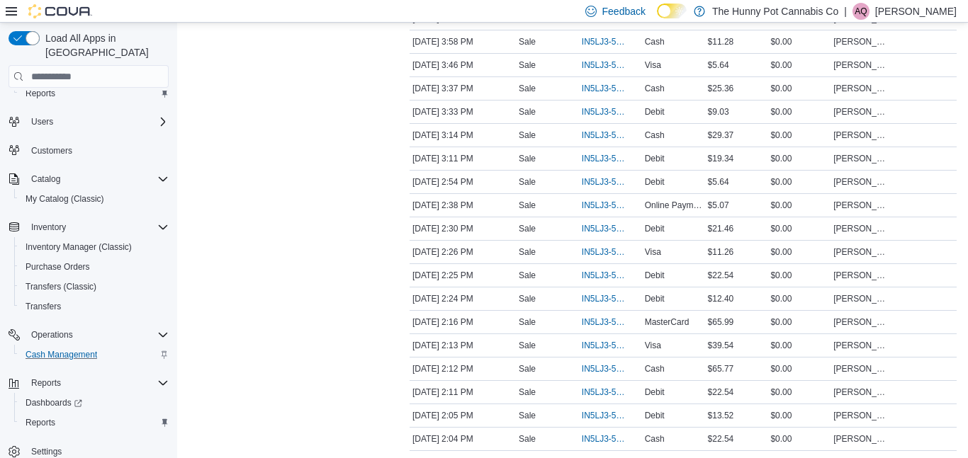
scroll to position [1153, 0]
click at [593, 69] on span "IN5LJ3-5750911" at bounding box center [603, 66] width 43 height 11
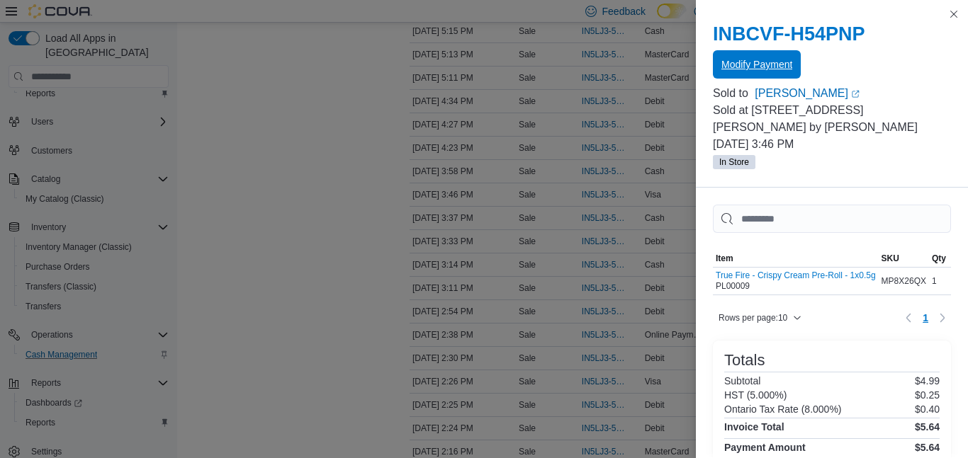
click at [757, 56] on span "Modify Payment" at bounding box center [756, 64] width 71 height 28
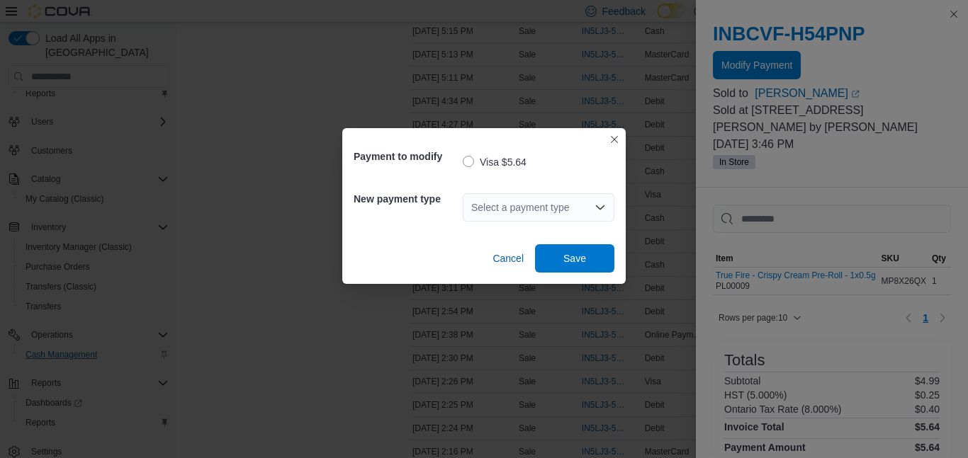
click at [601, 202] on icon "Open list of options" at bounding box center [599, 207] width 11 height 11
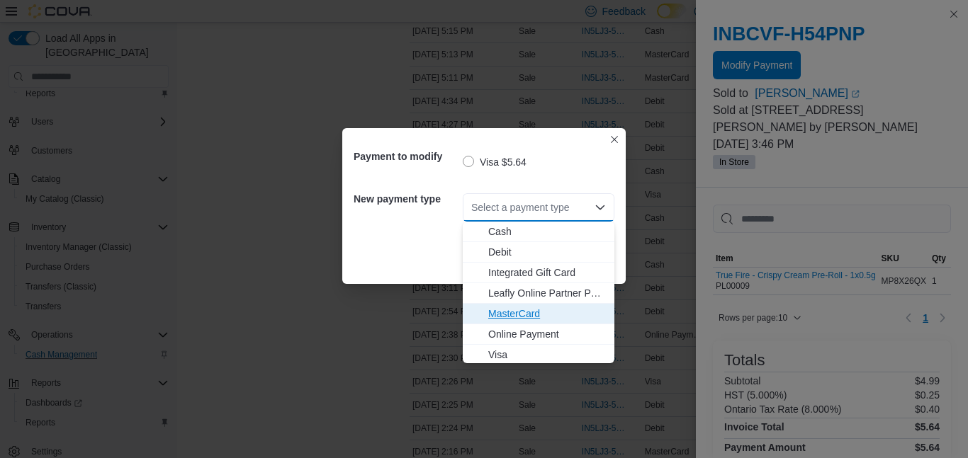
click at [550, 312] on span "MasterCard" at bounding box center [547, 314] width 118 height 14
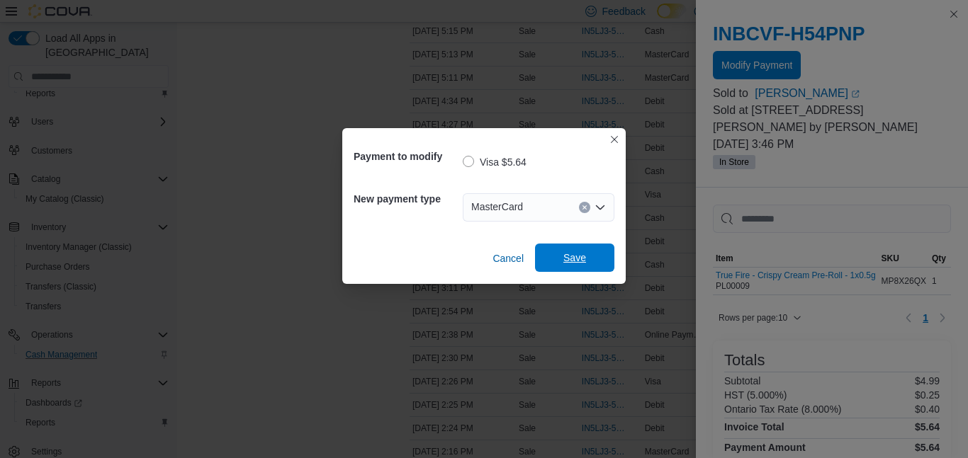
click at [572, 268] on span "Save" at bounding box center [574, 258] width 62 height 28
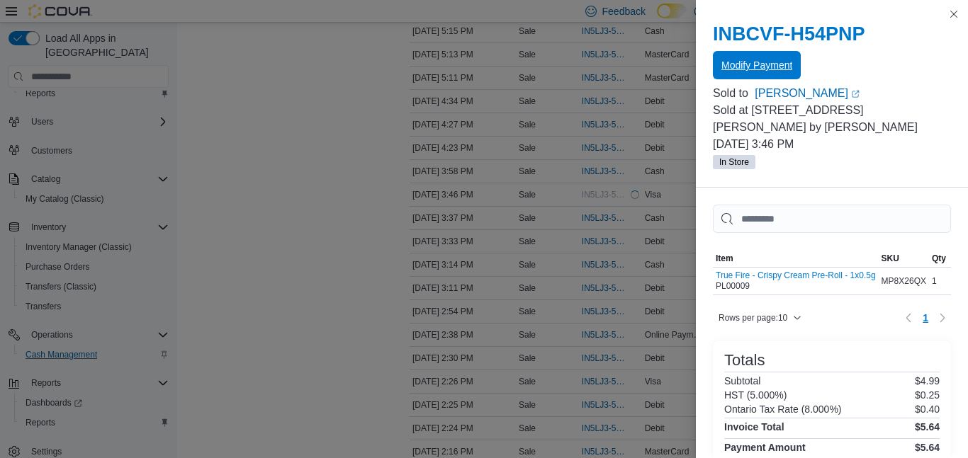
scroll to position [0, 0]
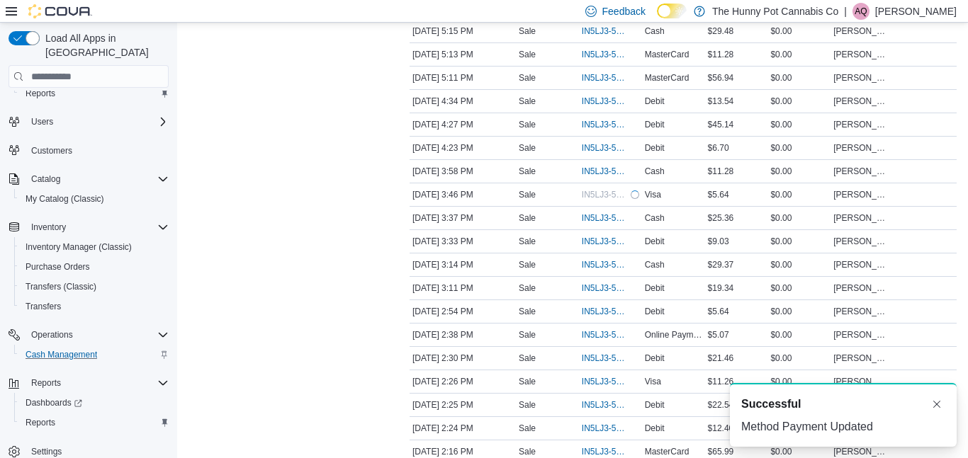
click at [342, 281] on div "Transactions Summary # of Sales 101 # of Refunds 1 Total Transactions 103 Sales…" at bounding box center [287, 405] width 198 height 2627
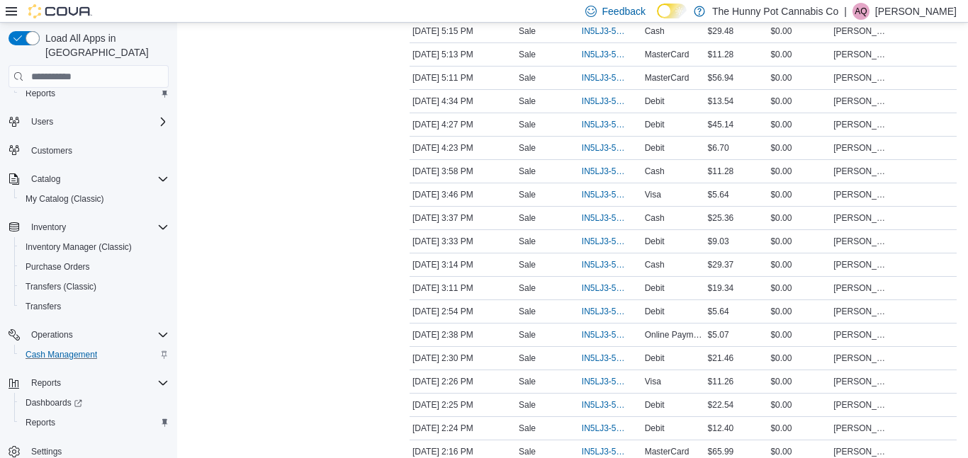
click at [366, 313] on div at bounding box center [287, 405] width 198 height 2627
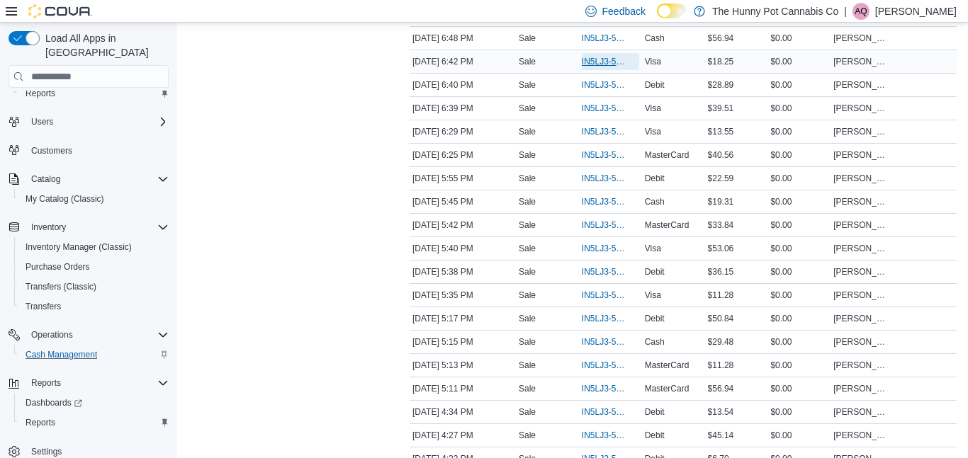
click at [594, 66] on span "IN5LJ3-5752284" at bounding box center [603, 61] width 43 height 11
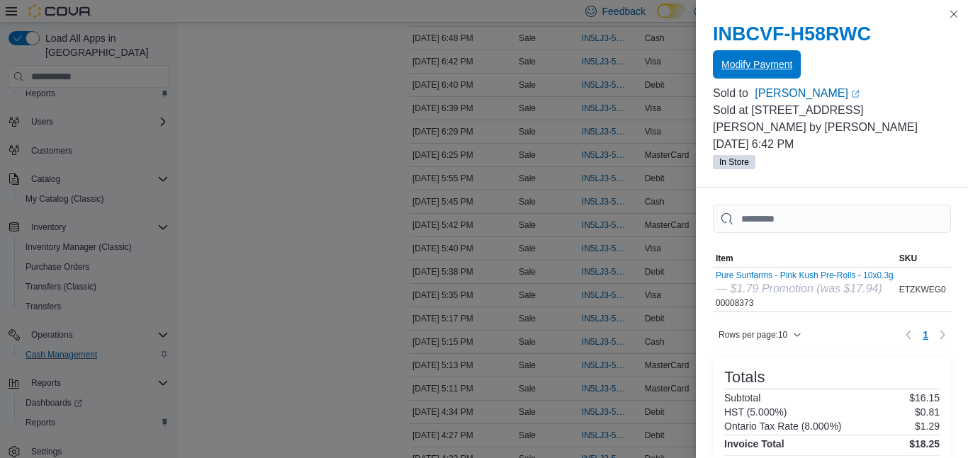
click at [732, 64] on span "Modify Payment" at bounding box center [756, 64] width 71 height 14
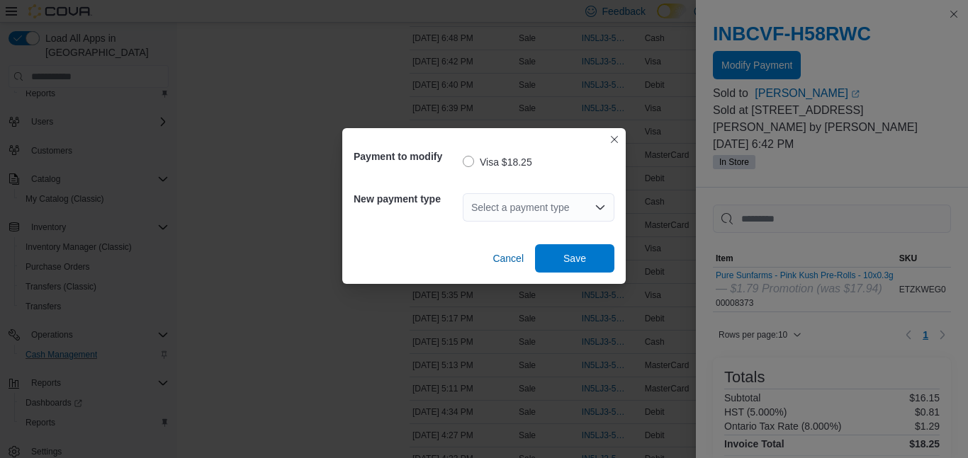
click at [603, 210] on icon "Open list of options" at bounding box center [599, 207] width 11 height 11
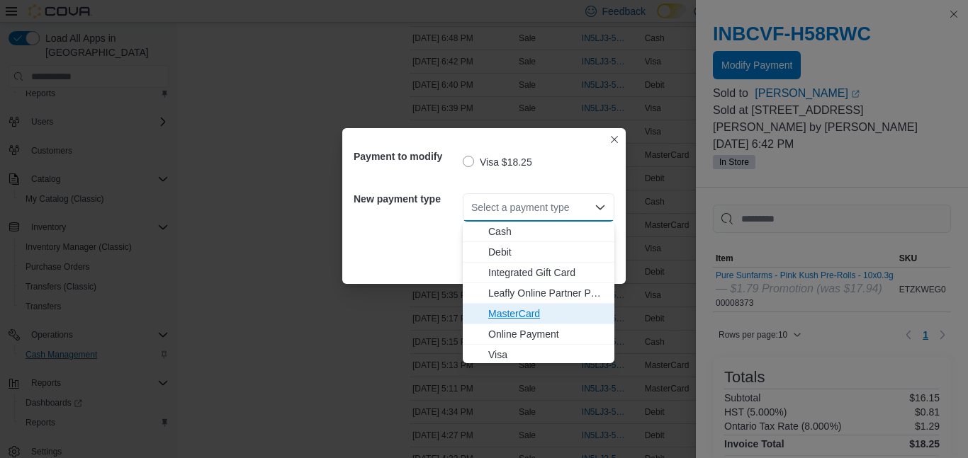
click at [553, 312] on span "MasterCard" at bounding box center [547, 314] width 118 height 14
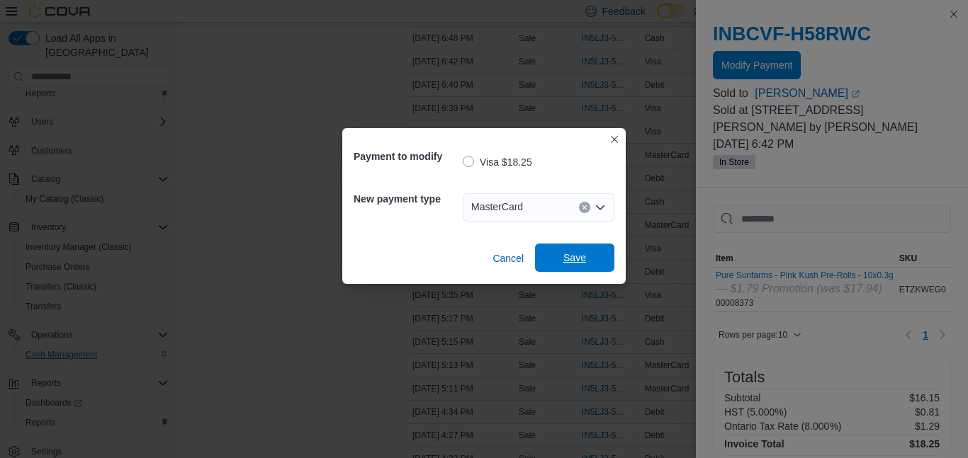
click at [587, 248] on span "Save" at bounding box center [574, 258] width 62 height 28
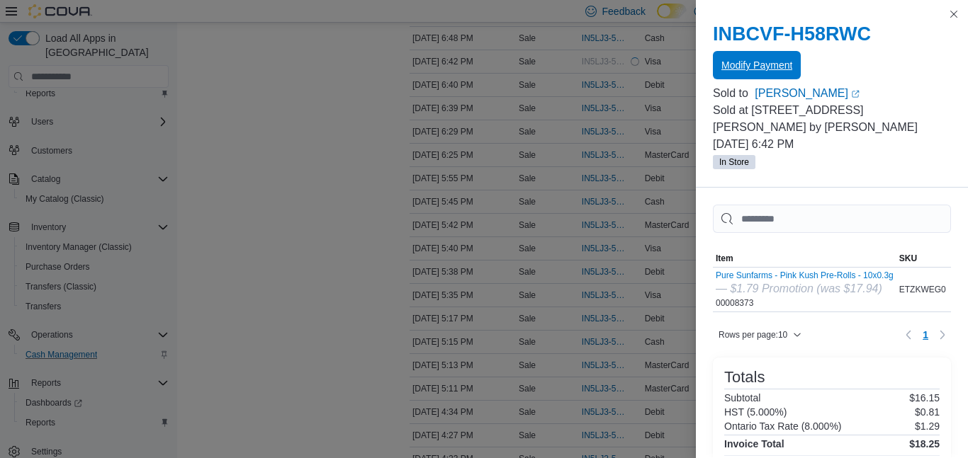
scroll to position [0, 0]
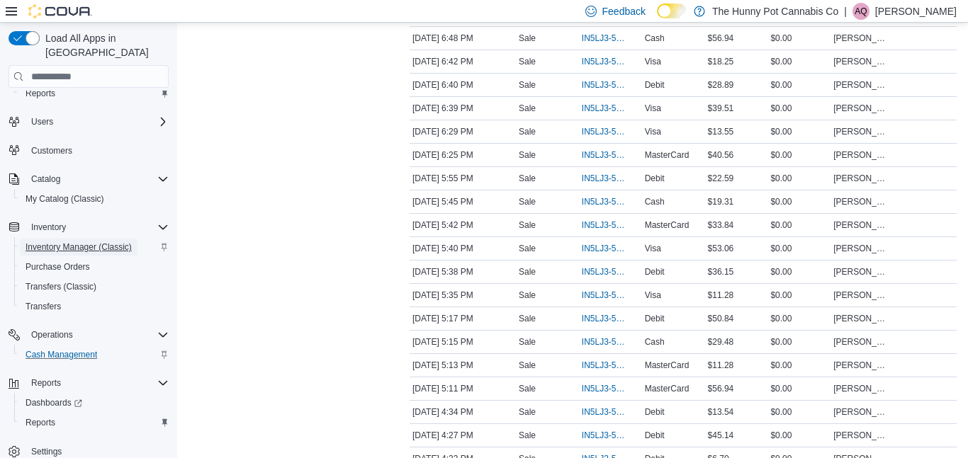
click at [57, 242] on span "Inventory Manager (Classic)" at bounding box center [79, 247] width 106 height 11
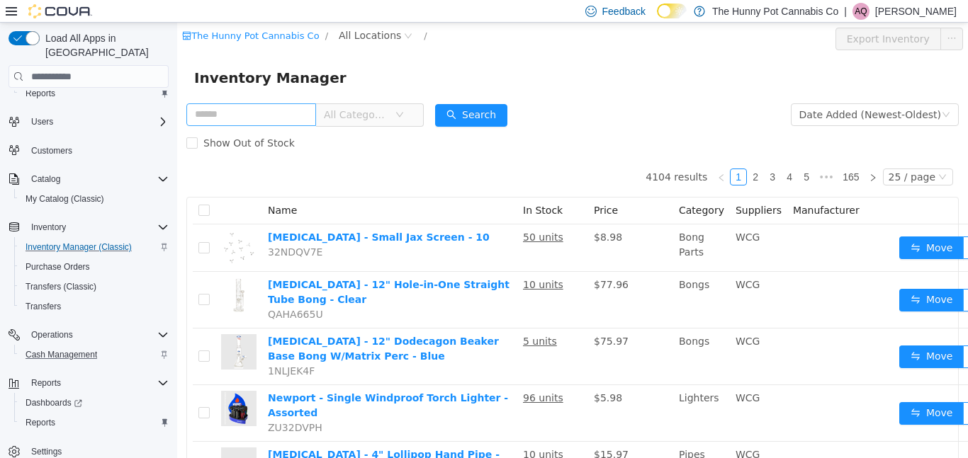
click at [204, 109] on input "text" at bounding box center [251, 114] width 130 height 23
type input "****"
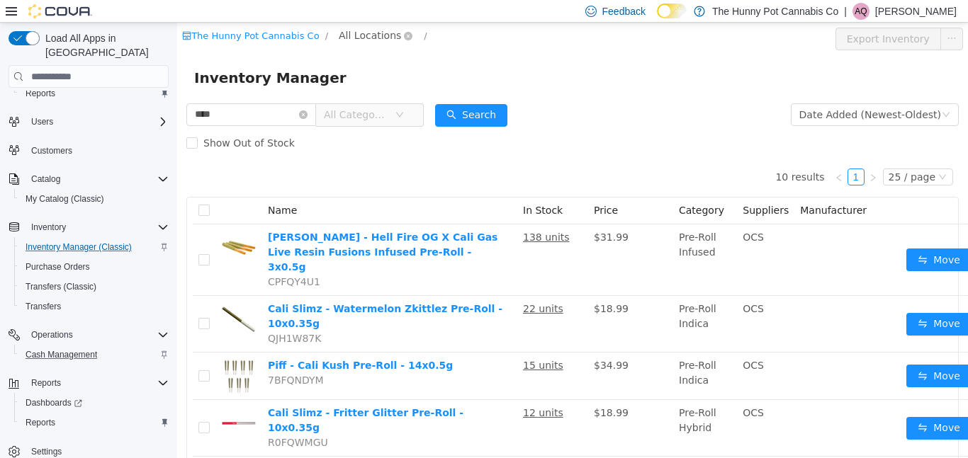
click at [351, 36] on span "All Locations" at bounding box center [370, 36] width 62 height 16
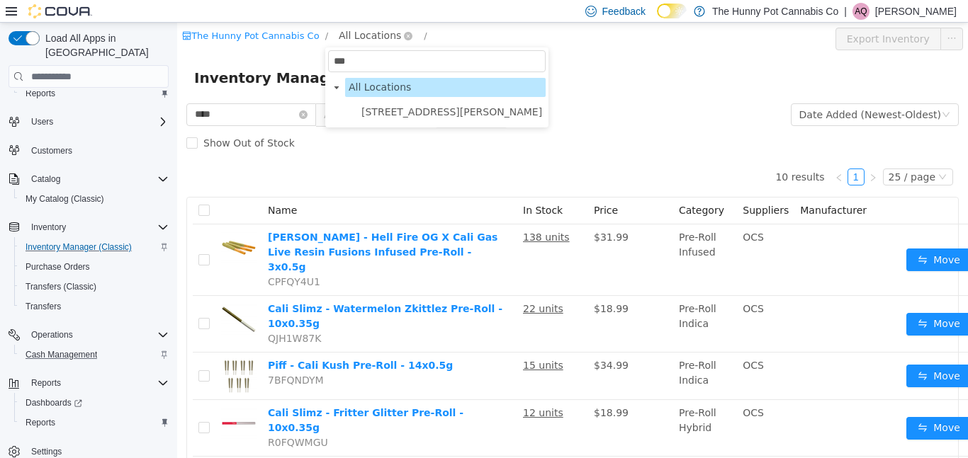
type input "****"
click at [380, 111] on span "[STREET_ADDRESS][PERSON_NAME]" at bounding box center [451, 111] width 181 height 11
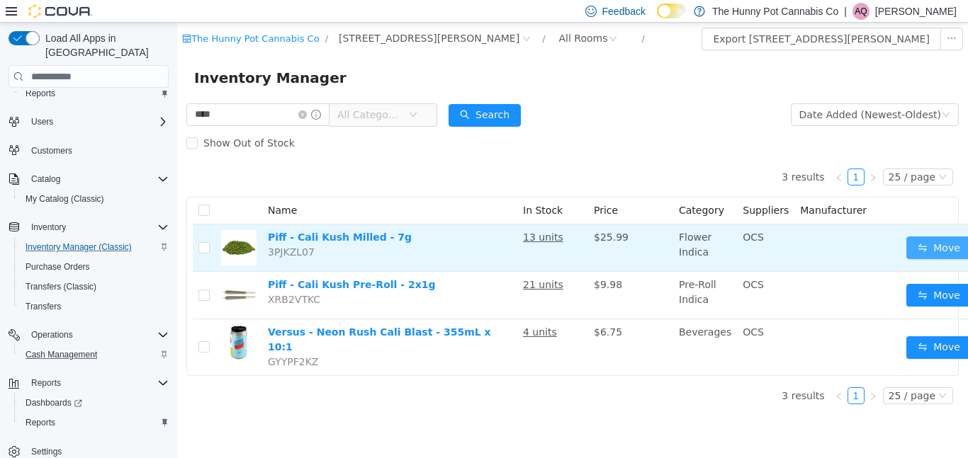
click at [912, 239] on button "Move" at bounding box center [938, 248] width 65 height 23
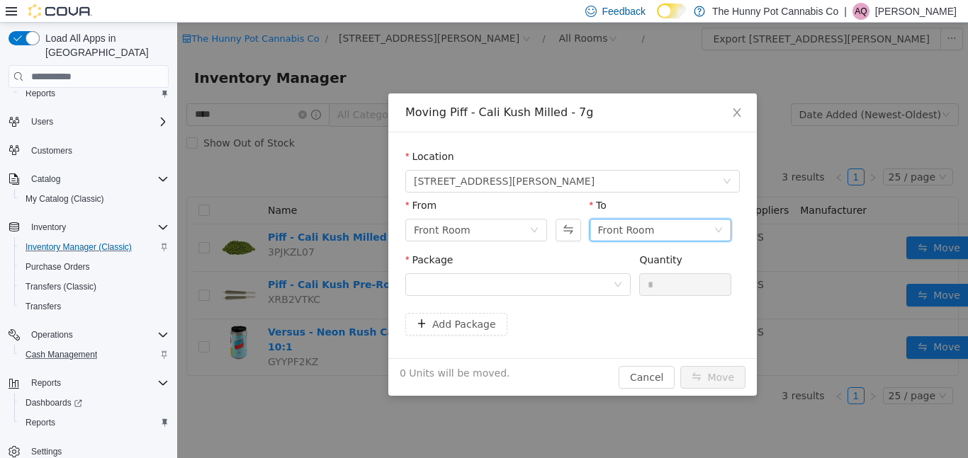
click at [618, 236] on div "Front Room" at bounding box center [626, 230] width 57 height 21
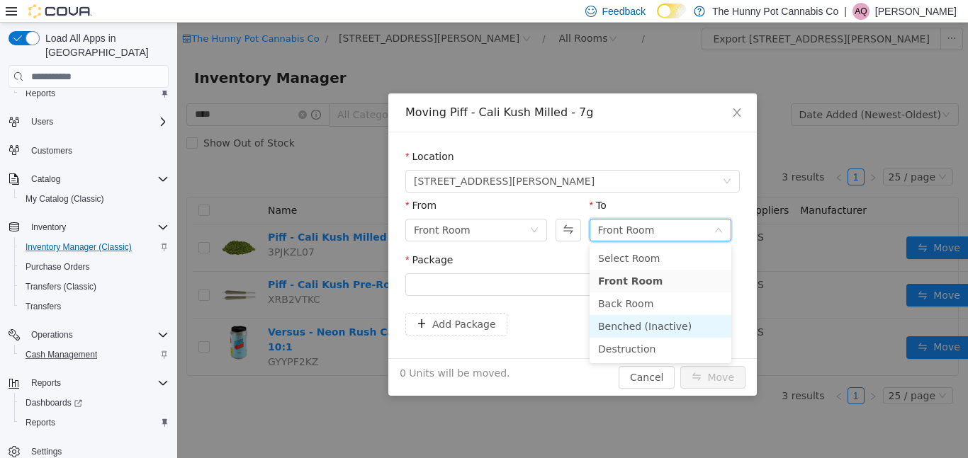
click at [609, 327] on li "Benched (Inactive)" at bounding box center [660, 326] width 142 height 23
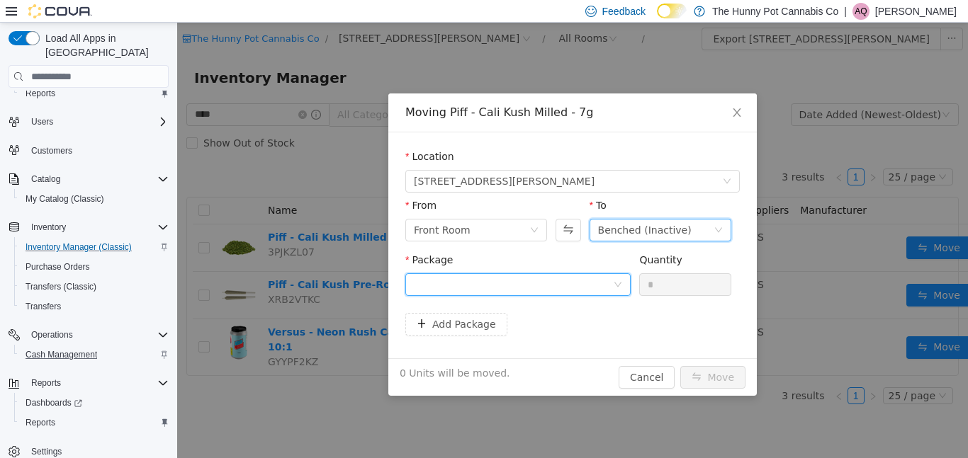
click at [565, 282] on div at bounding box center [513, 284] width 199 height 21
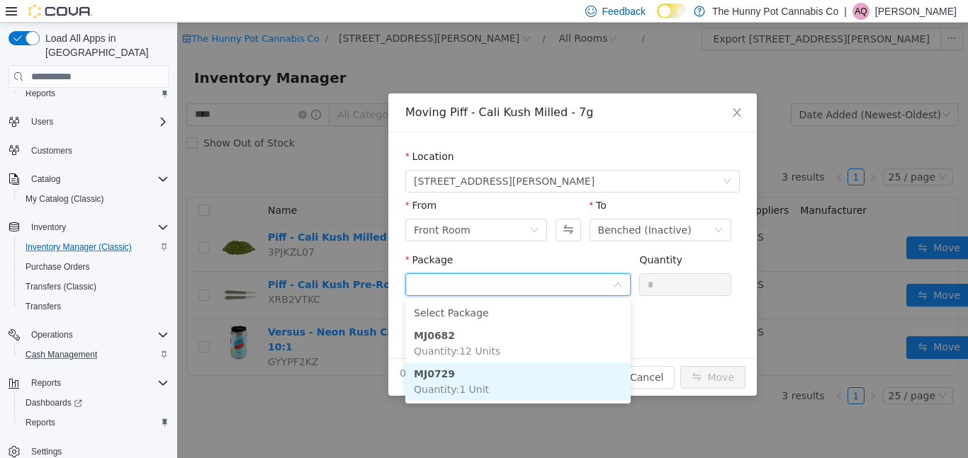
click at [528, 395] on li "MJ0729 Quantity : 1 Unit" at bounding box center [517, 382] width 225 height 38
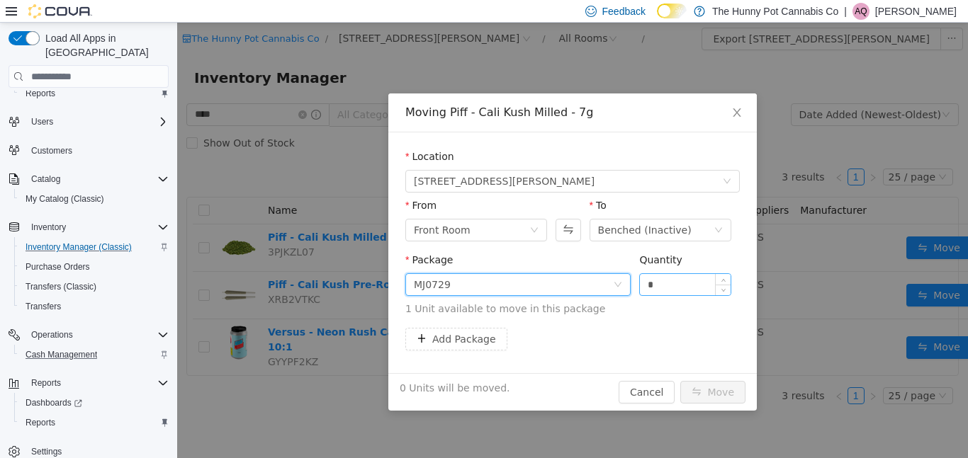
click at [667, 284] on input "*" at bounding box center [685, 284] width 91 height 21
click at [720, 280] on icon "icon: up" at bounding box center [722, 281] width 5 height 5
type input "*"
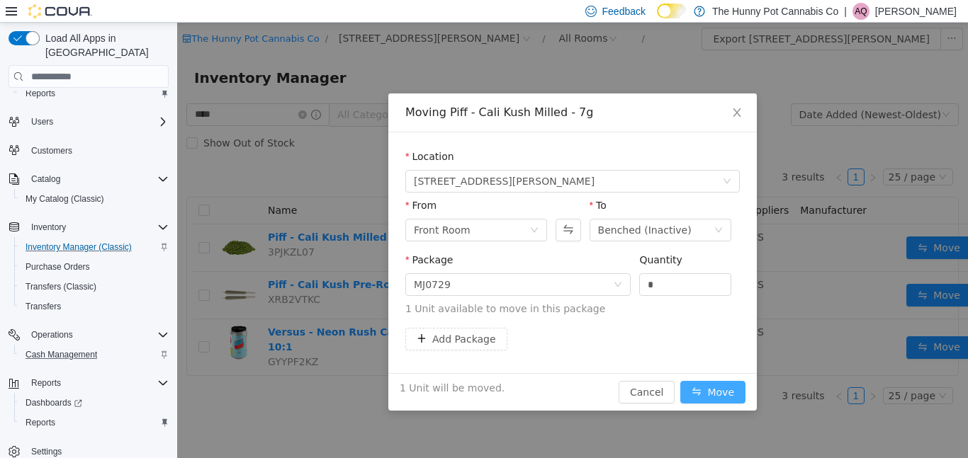
click at [701, 399] on button "Move" at bounding box center [712, 392] width 65 height 23
